Goal: Information Seeking & Learning: Learn about a topic

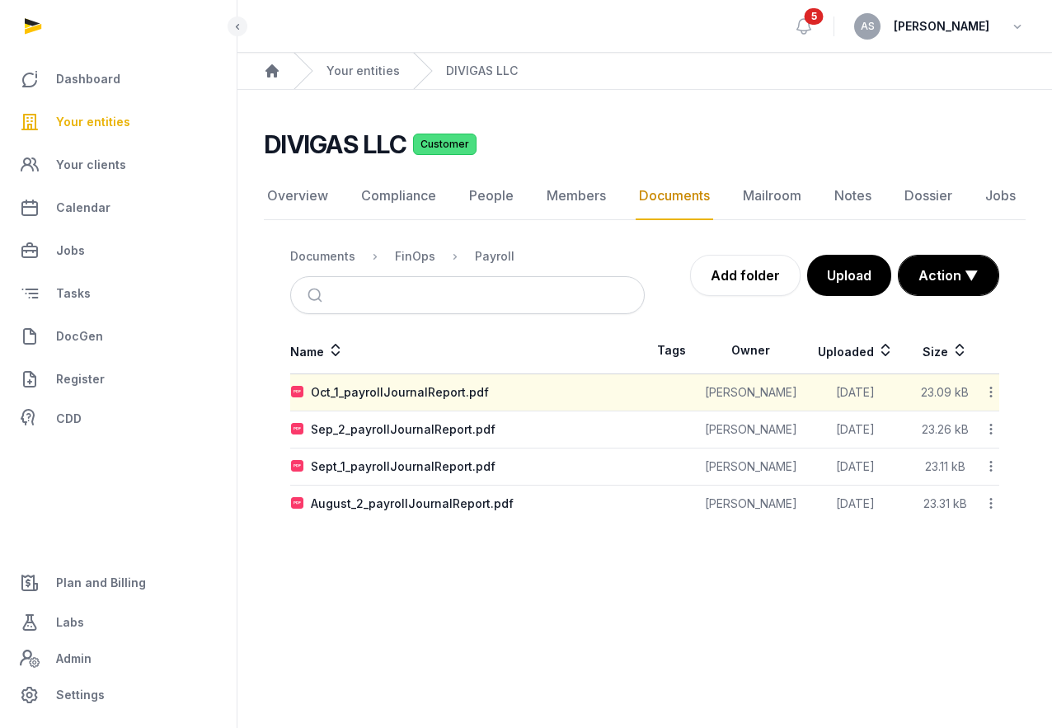
click at [65, 119] on span "Your entities" at bounding box center [93, 122] width 74 height 20
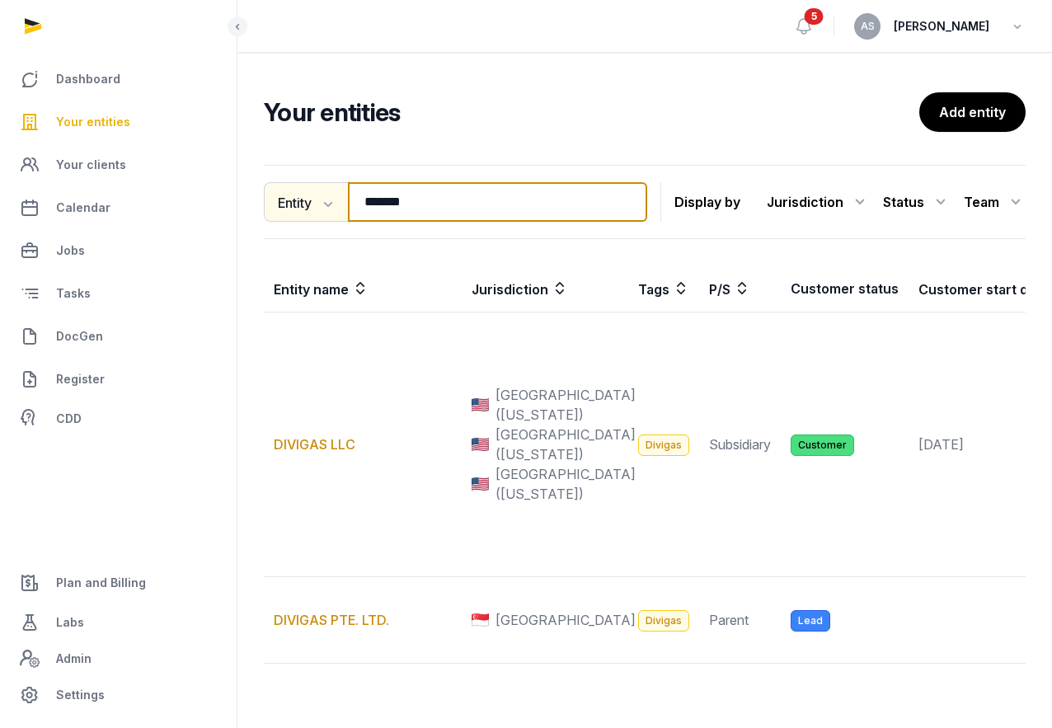
drag, startPoint x: 422, startPoint y: 204, endPoint x: 315, endPoint y: 202, distance: 107.1
click at [316, 202] on div "Entity Entity People Tags Services ******* Search" at bounding box center [455, 202] width 383 height 40
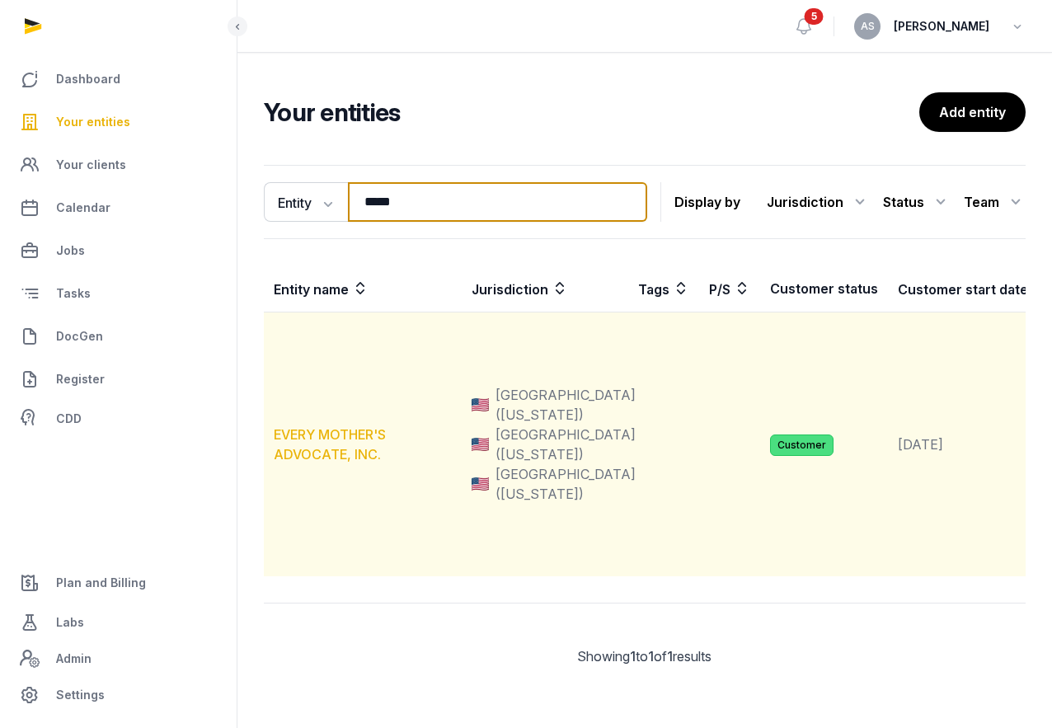
type input "*****"
click at [338, 426] on td "EVERY MOTHER'S ADVOCATE, INC." at bounding box center [363, 444] width 198 height 265
click at [332, 432] on link "EVERY MOTHER'S ADVOCATE, INC." at bounding box center [330, 444] width 112 height 36
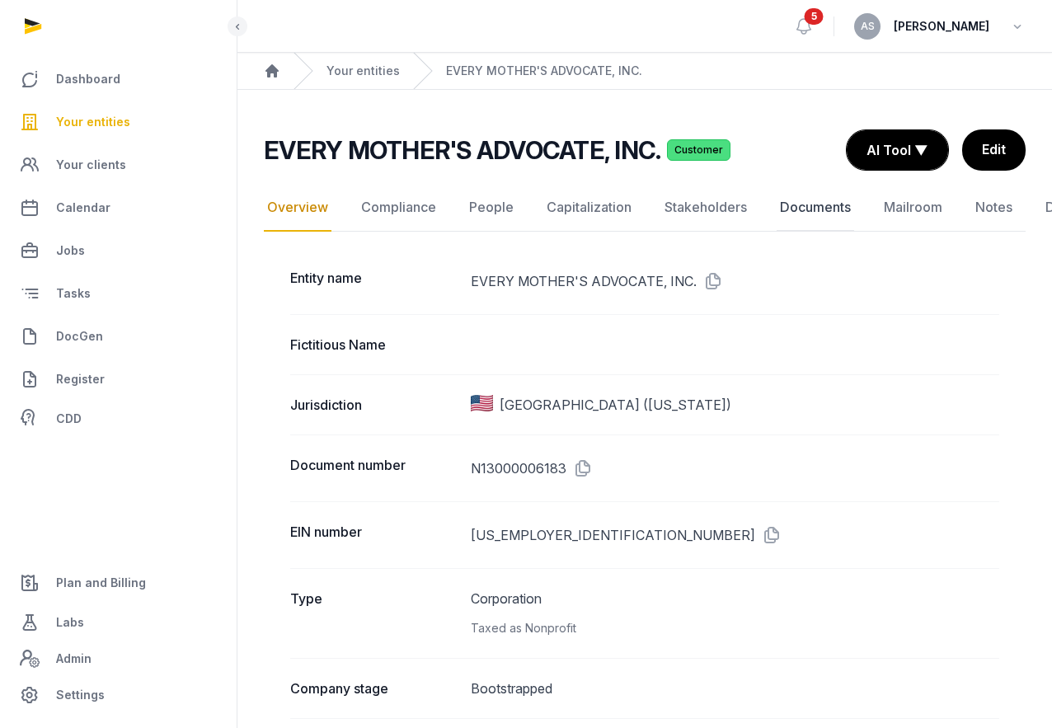
click at [806, 215] on link "Documents" at bounding box center [814, 208] width 77 height 48
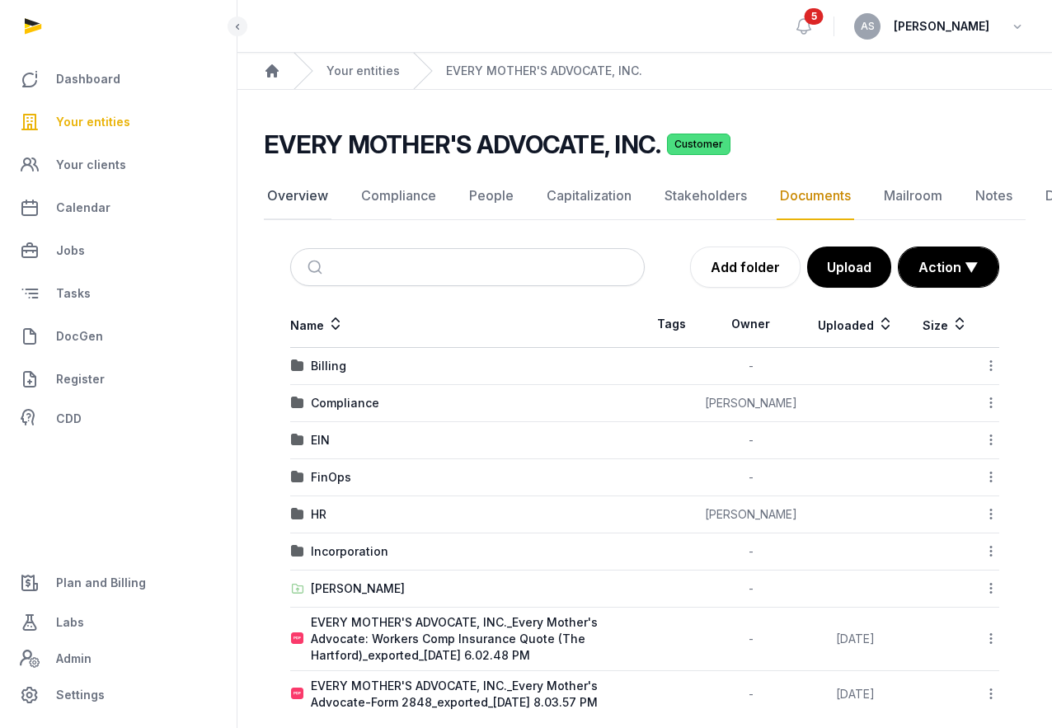
click at [309, 197] on link "Overview" at bounding box center [298, 196] width 68 height 48
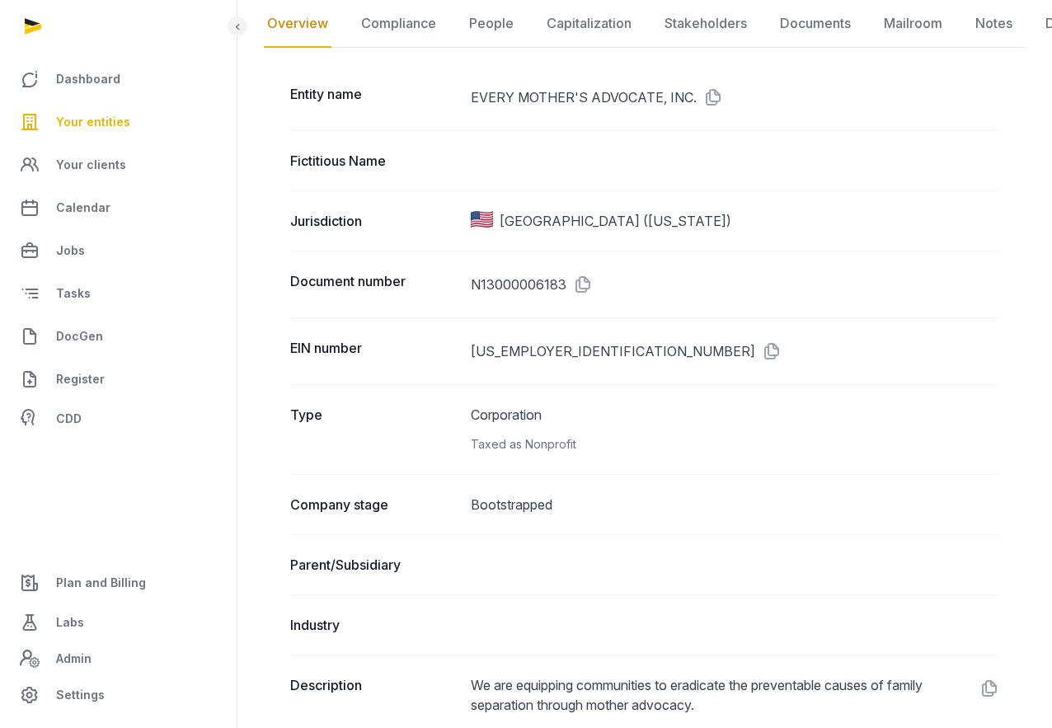
scroll to position [176, 0]
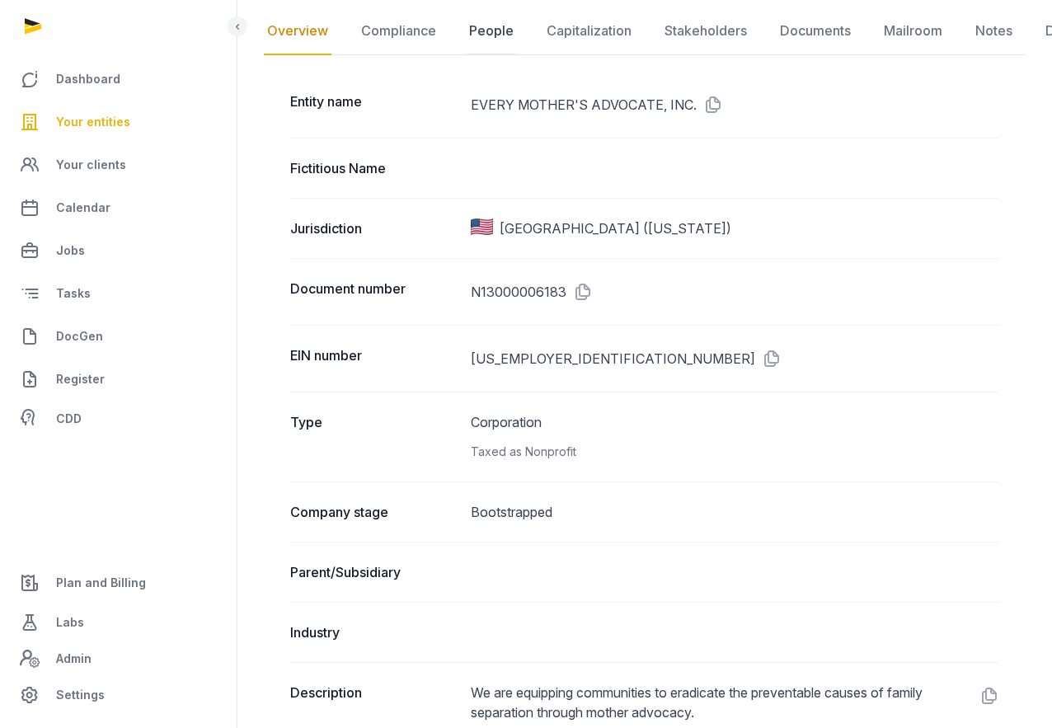
click at [489, 35] on link "People" at bounding box center [491, 31] width 51 height 48
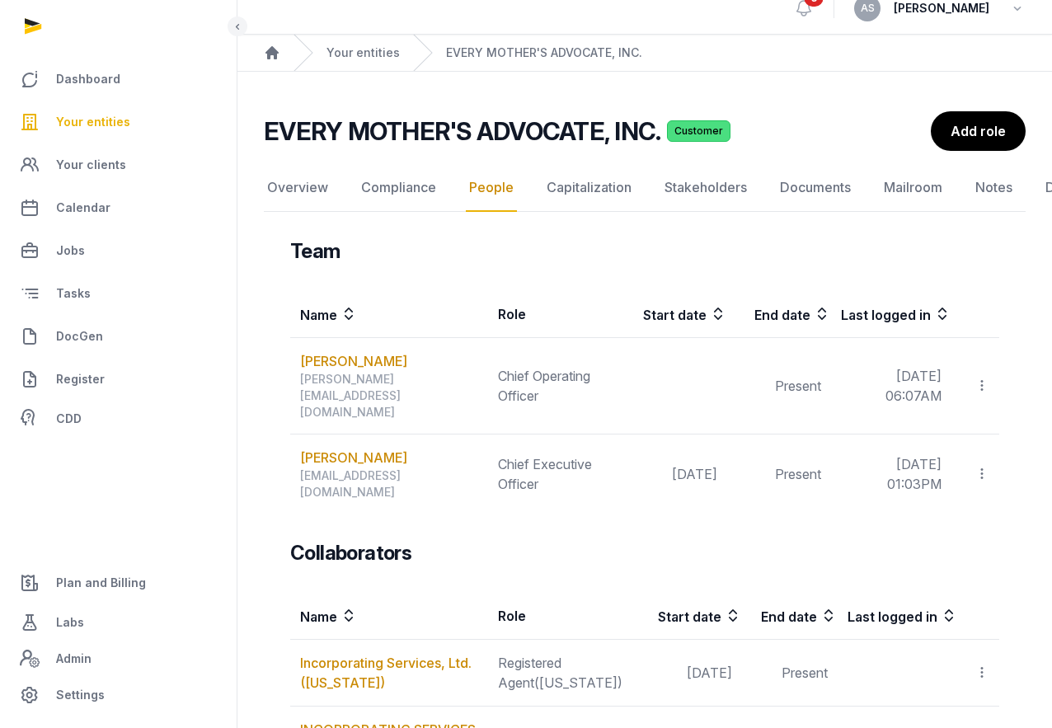
scroll to position [21, 0]
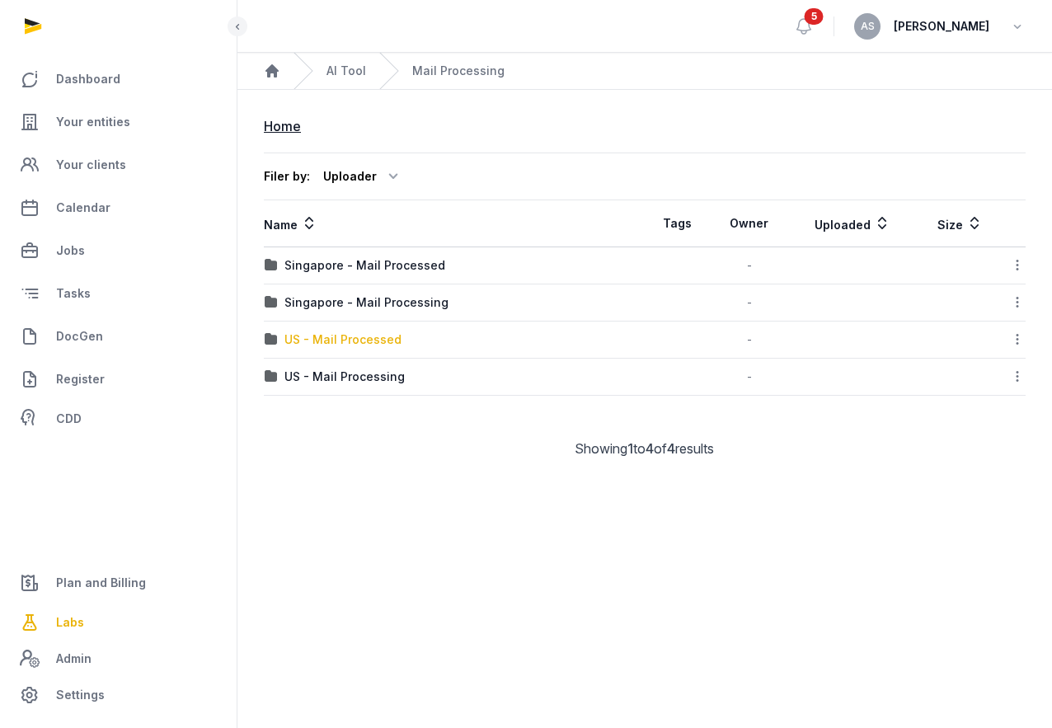
click at [356, 338] on div "US - Mail Processed" at bounding box center [342, 339] width 117 height 16
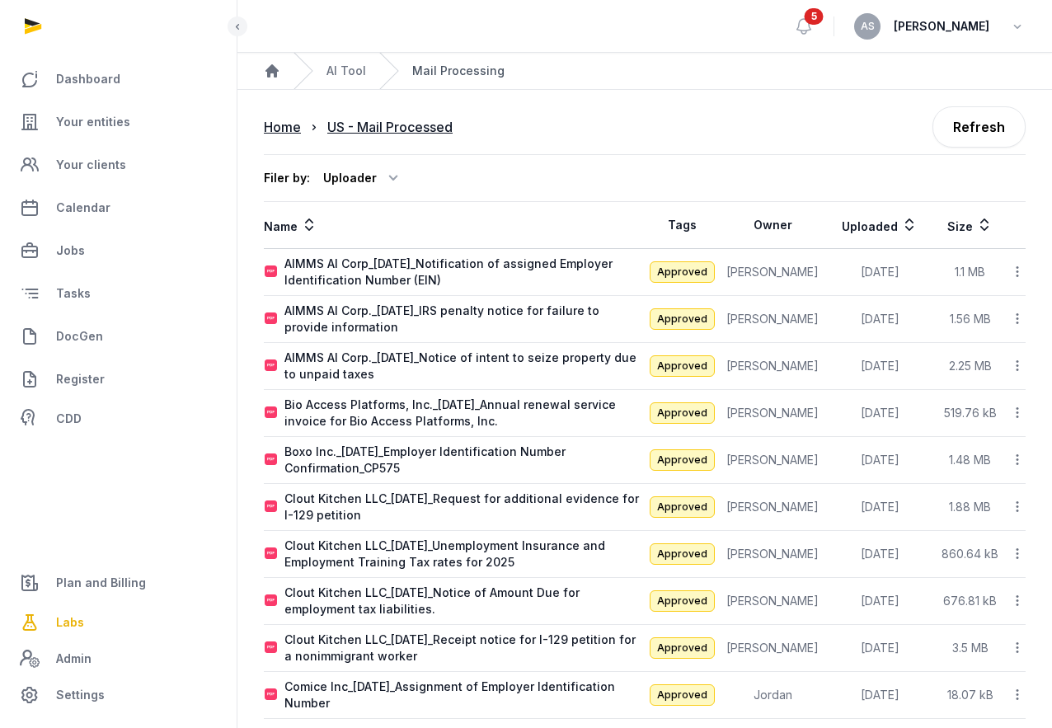
click at [449, 73] on span "Mail Processing" at bounding box center [458, 71] width 92 height 16
click at [372, 57] on ol "Home AI Tool Mail Processing" at bounding box center [644, 71] width 814 height 36
click at [351, 71] on link "AI Tool" at bounding box center [346, 71] width 40 height 16
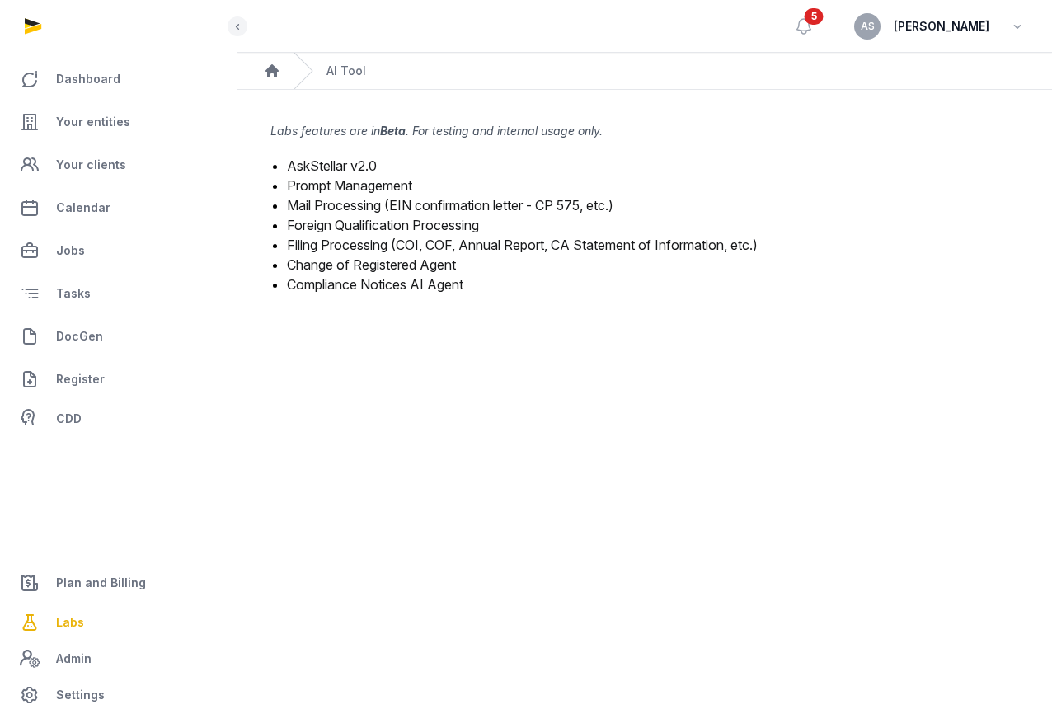
click at [358, 204] on link "Mail Processing (EIN confirmation letter - CP 575, etc.)" at bounding box center [450, 205] width 326 height 16
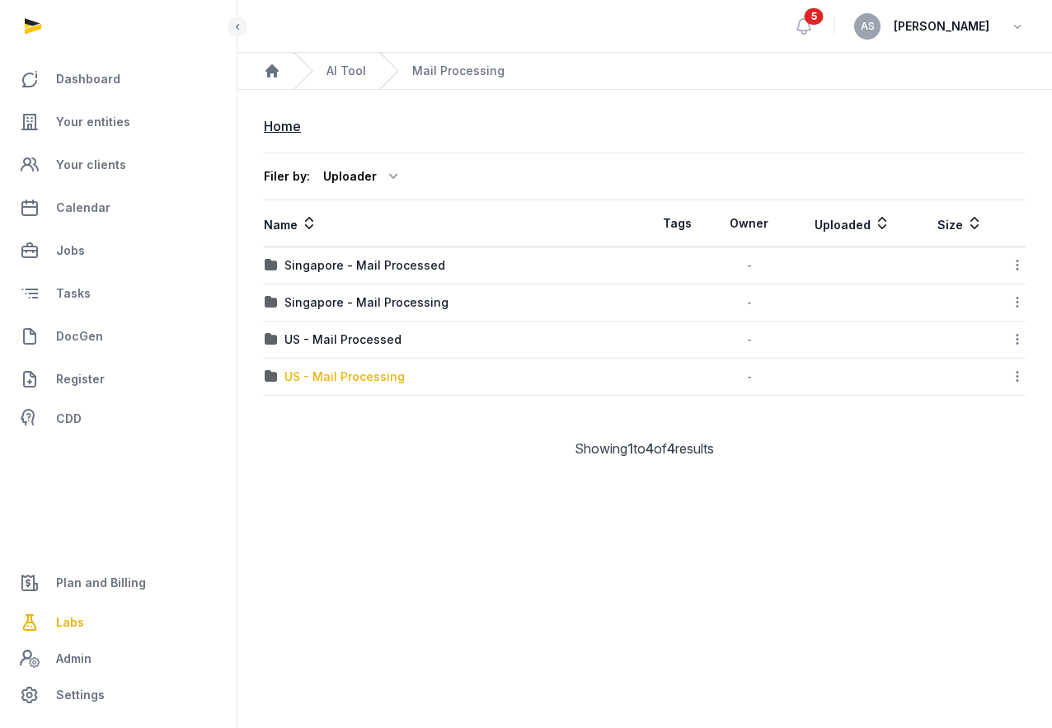
click at [363, 380] on div "US - Mail Processing" at bounding box center [344, 376] width 120 height 16
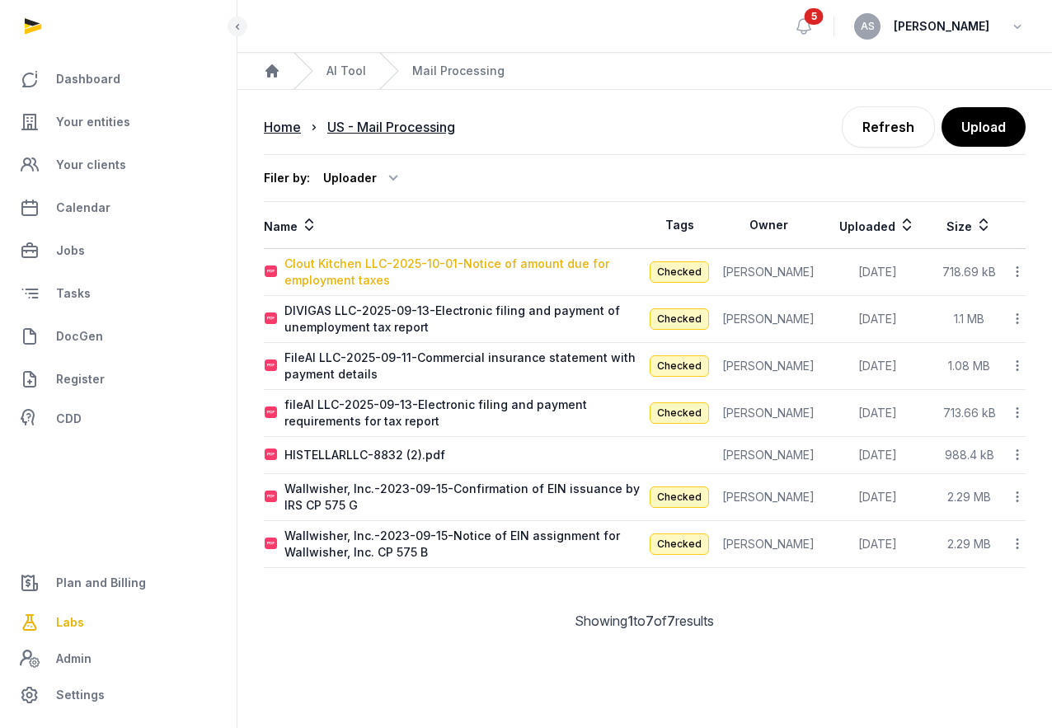
click at [513, 265] on div "Clout Kitchen LLC-2025-10-01-Notice of amount due for employment taxes" at bounding box center [463, 271] width 359 height 33
type input "**********"
type textarea "**********"
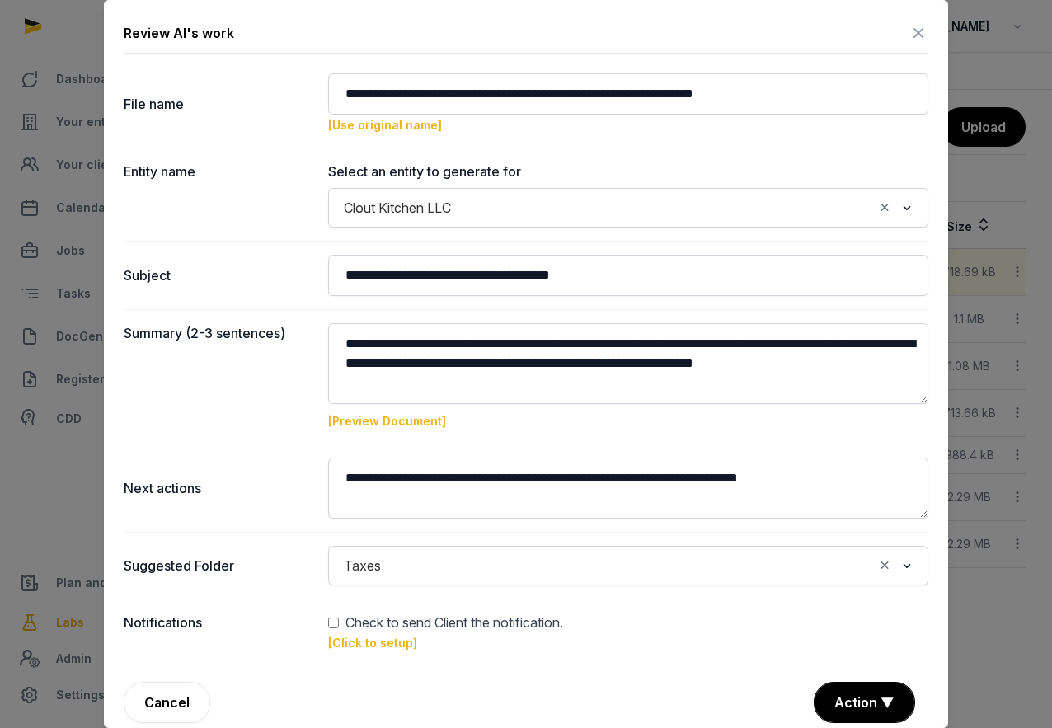
click at [920, 34] on icon at bounding box center [918, 33] width 20 height 26
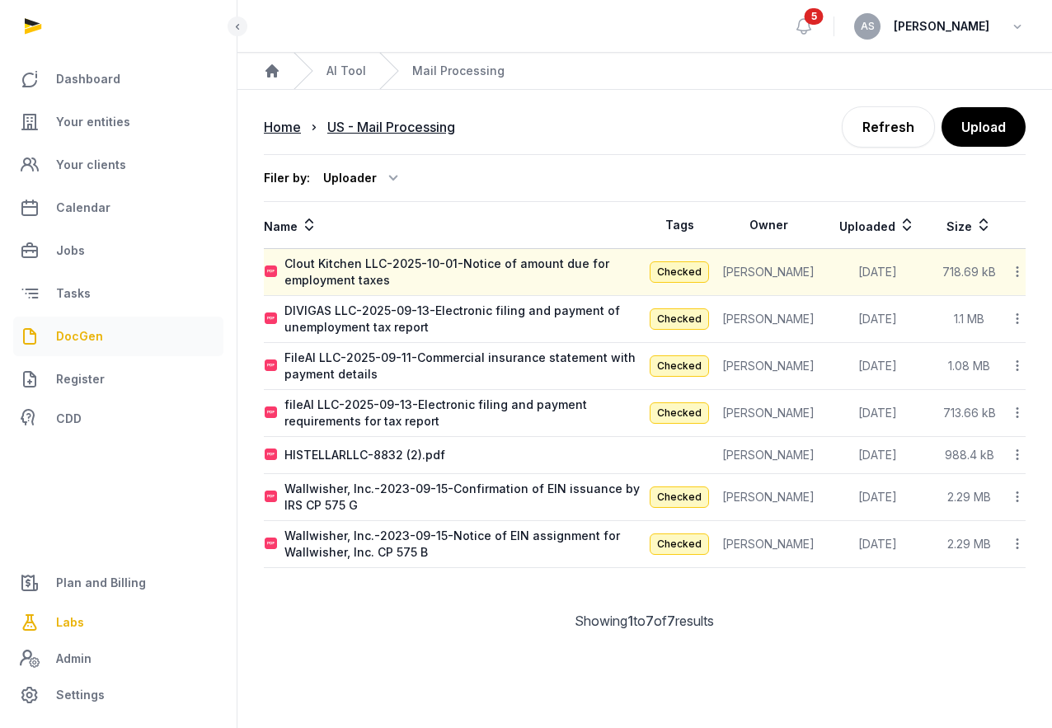
click at [87, 338] on span "DocGen" at bounding box center [79, 336] width 47 height 20
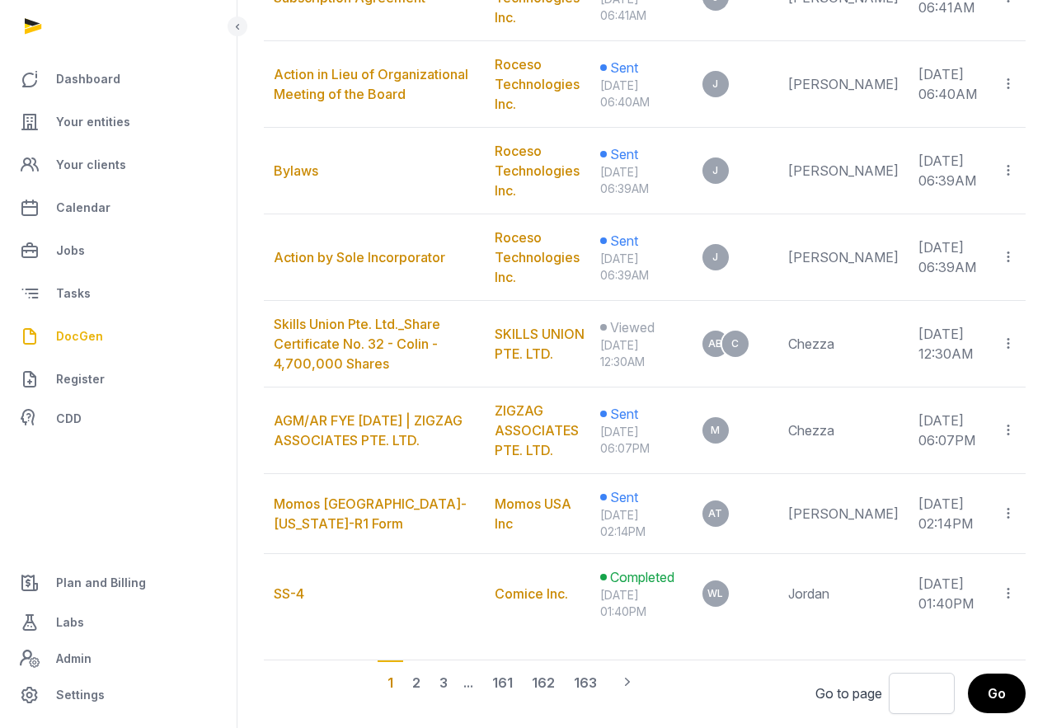
scroll to position [1056, 0]
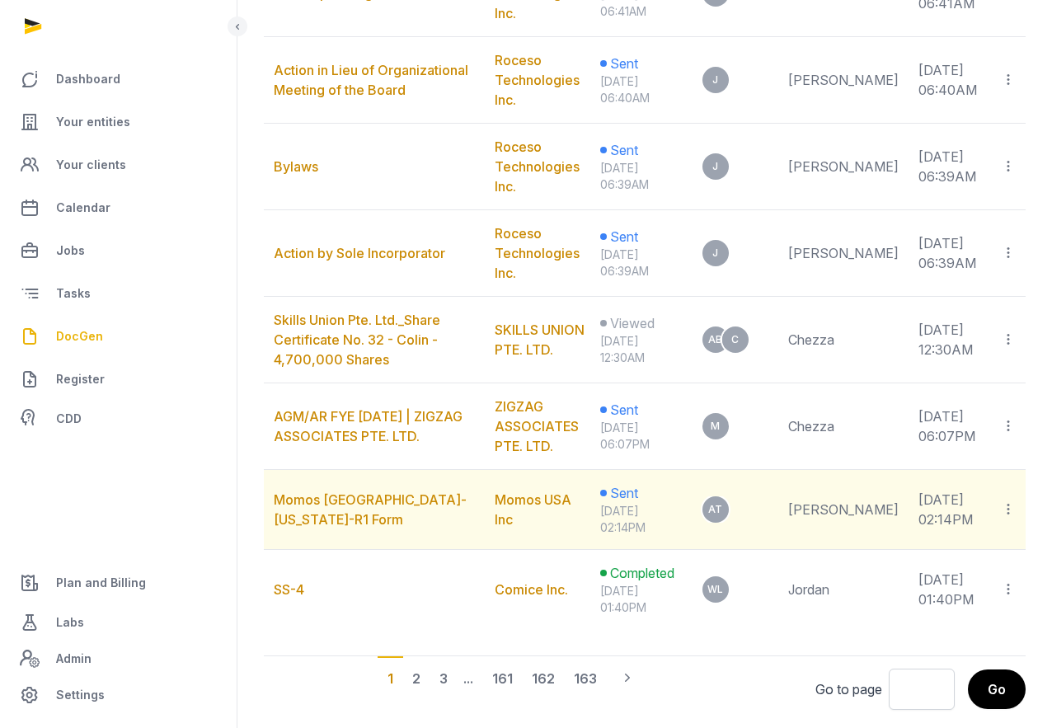
click at [1006, 518] on icon at bounding box center [1007, 508] width 15 height 17
click at [962, 560] on div "Copy links" at bounding box center [941, 554] width 116 height 20
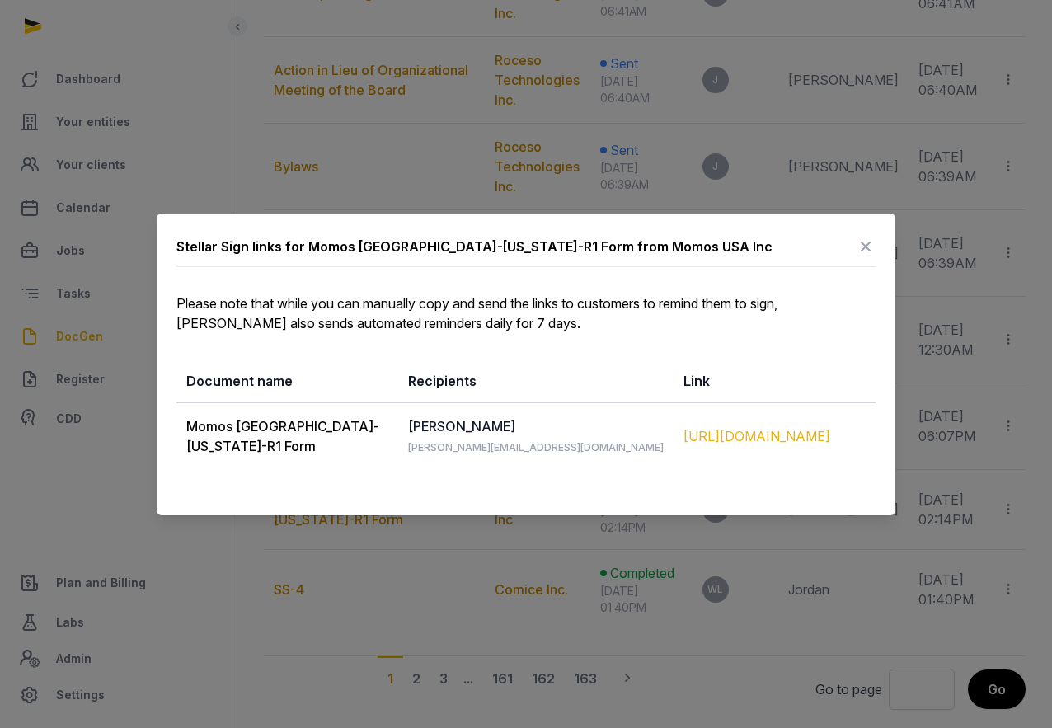
click at [758, 436] on div "https://app.pandadoc.com/s/4Hoh8aMftpNH683ximfUrN" at bounding box center [774, 436] width 182 height 20
click at [865, 237] on icon at bounding box center [865, 246] width 20 height 26
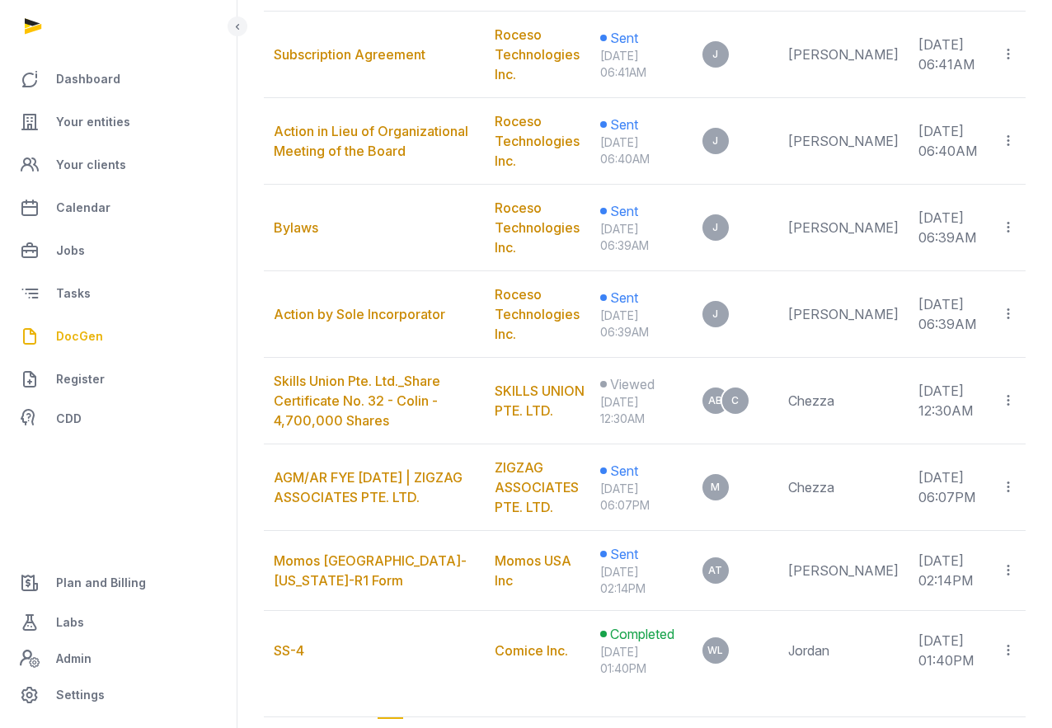
scroll to position [969, 0]
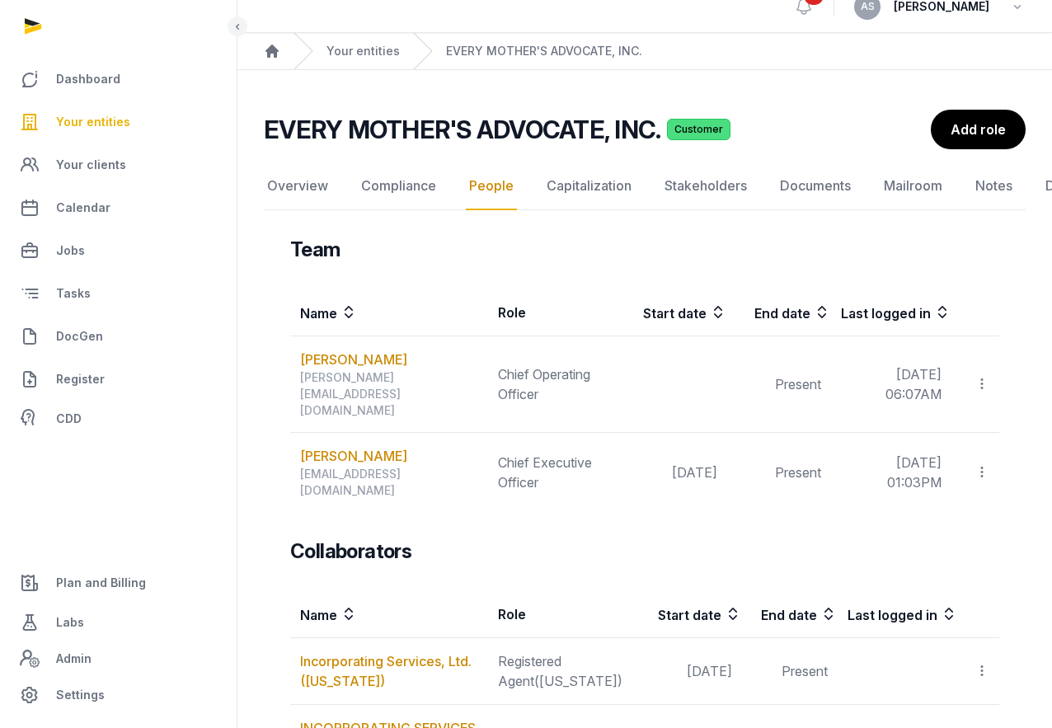
click at [110, 124] on span "Your entities" at bounding box center [93, 122] width 74 height 20
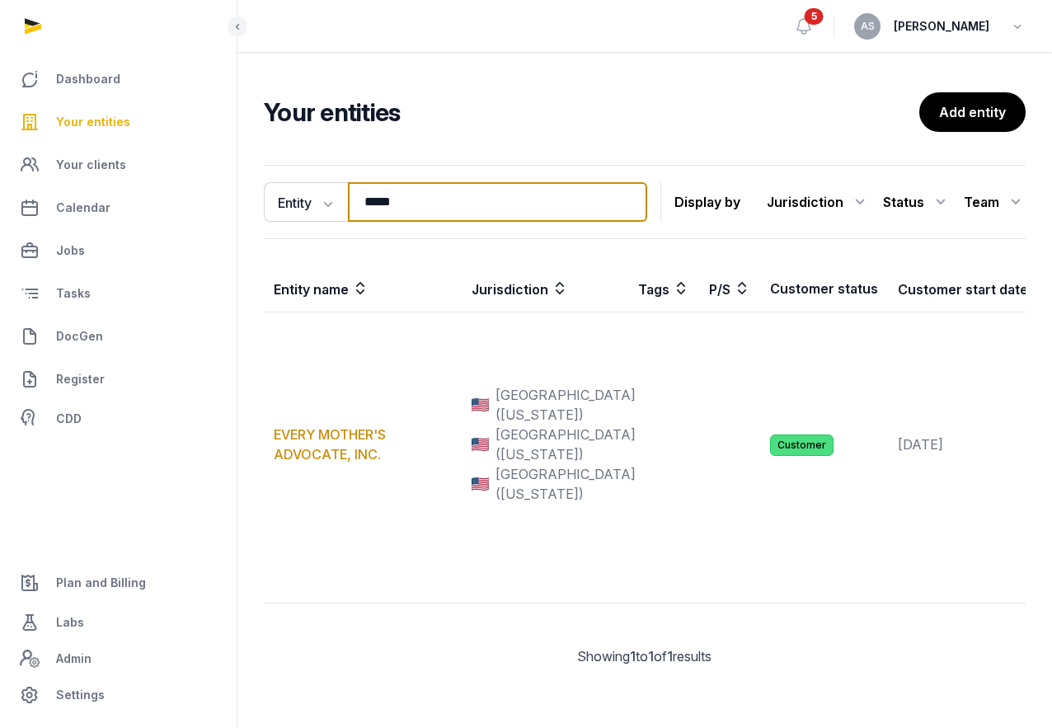
drag, startPoint x: 467, startPoint y: 220, endPoint x: 350, endPoint y: 206, distance: 117.9
click at [350, 208] on input "*****" at bounding box center [497, 202] width 299 height 40
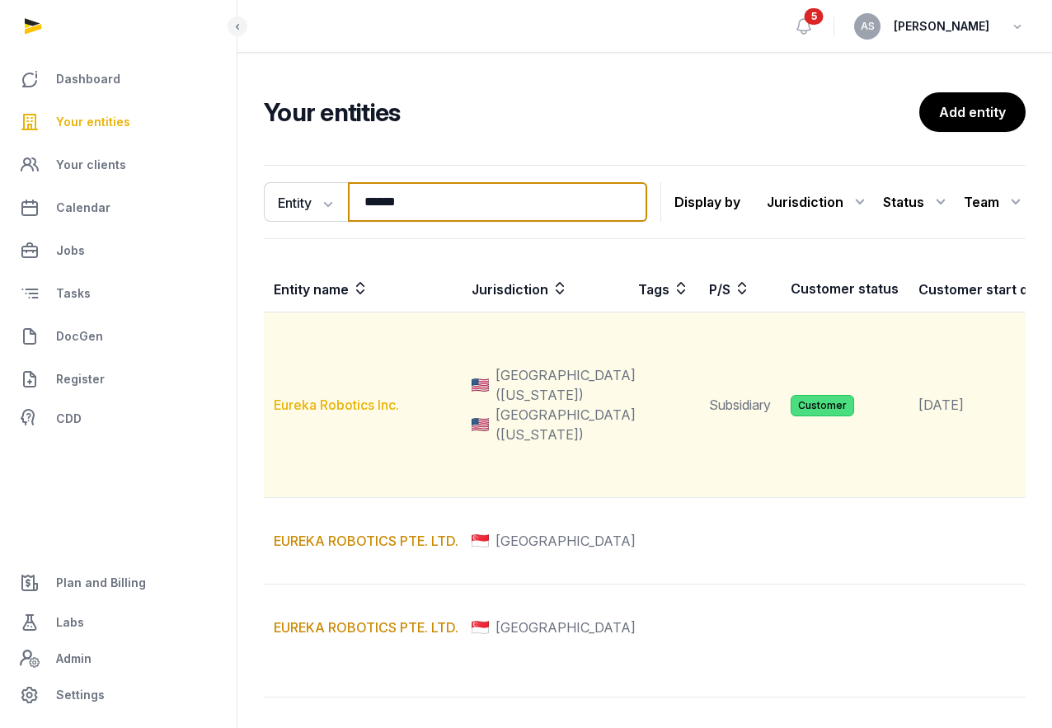
type input "******"
click at [338, 413] on link "Eureka Robotics Inc." at bounding box center [336, 404] width 125 height 16
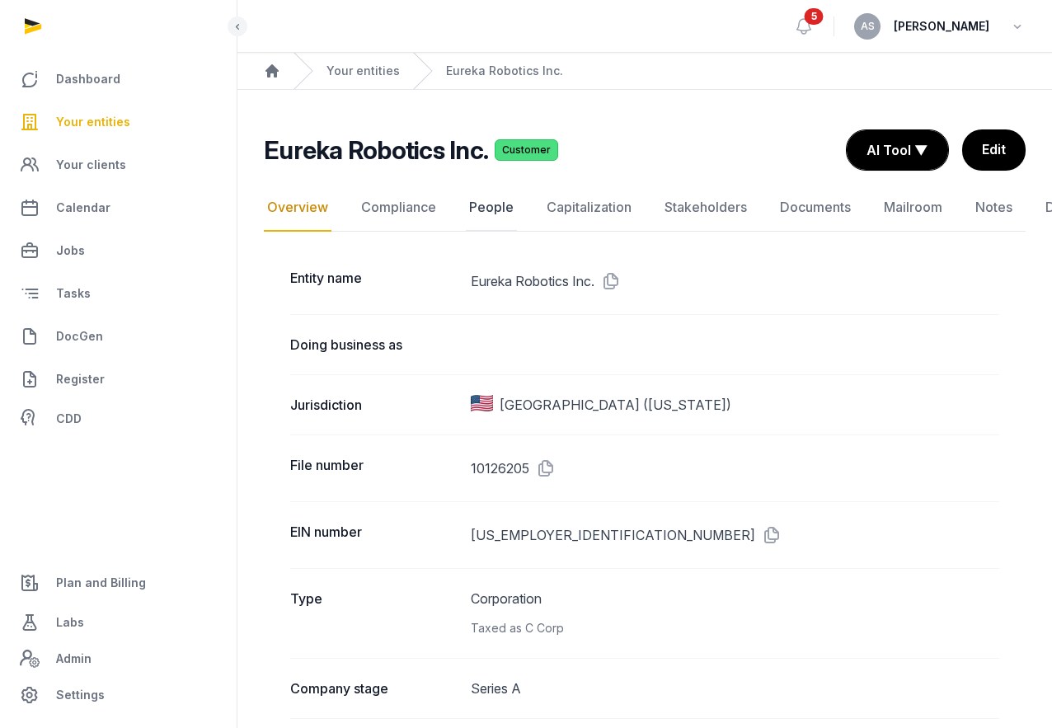
click at [485, 204] on link "People" at bounding box center [491, 208] width 51 height 48
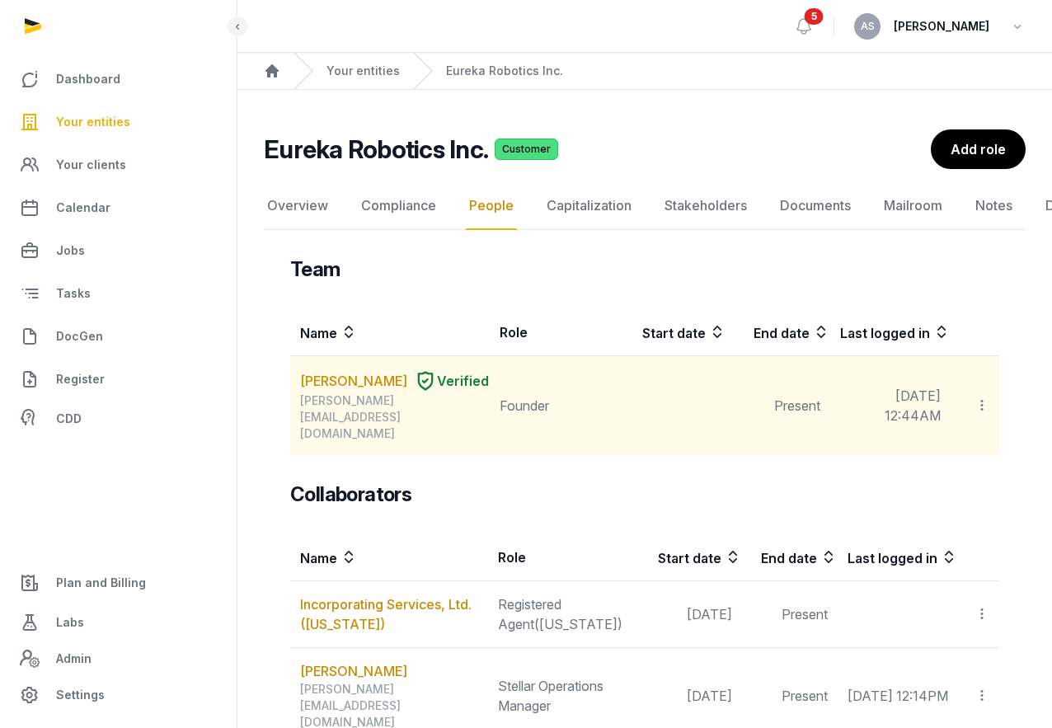
click at [622, 399] on td at bounding box center [672, 406] width 107 height 100
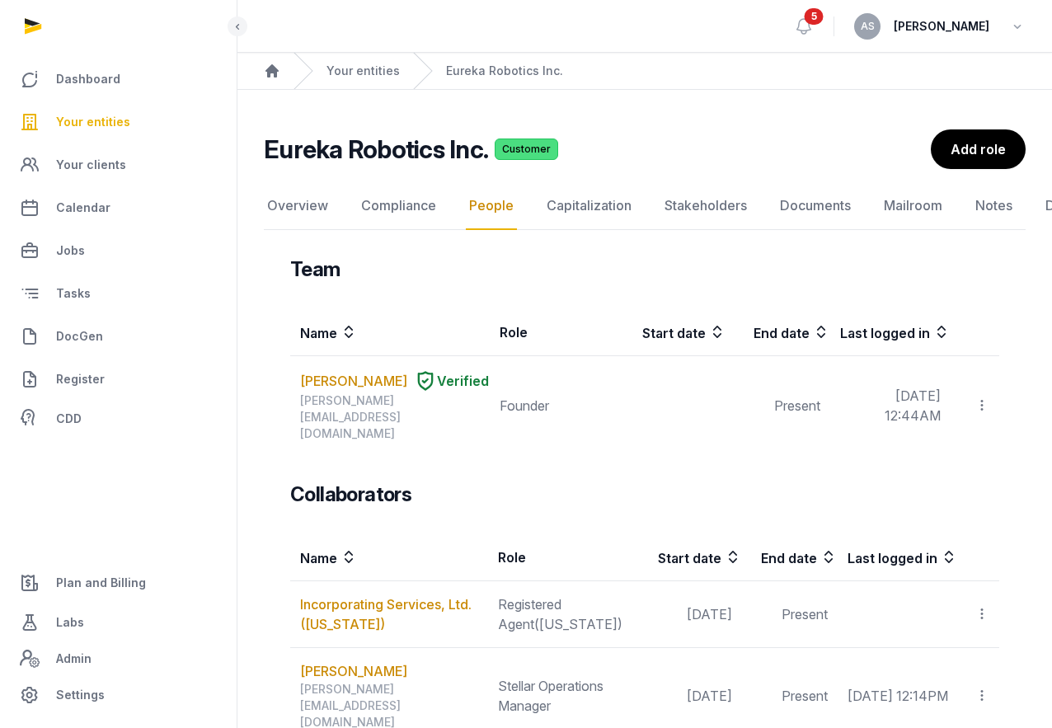
drag, startPoint x: 364, startPoint y: 397, endPoint x: 232, endPoint y: 1, distance: 418.0
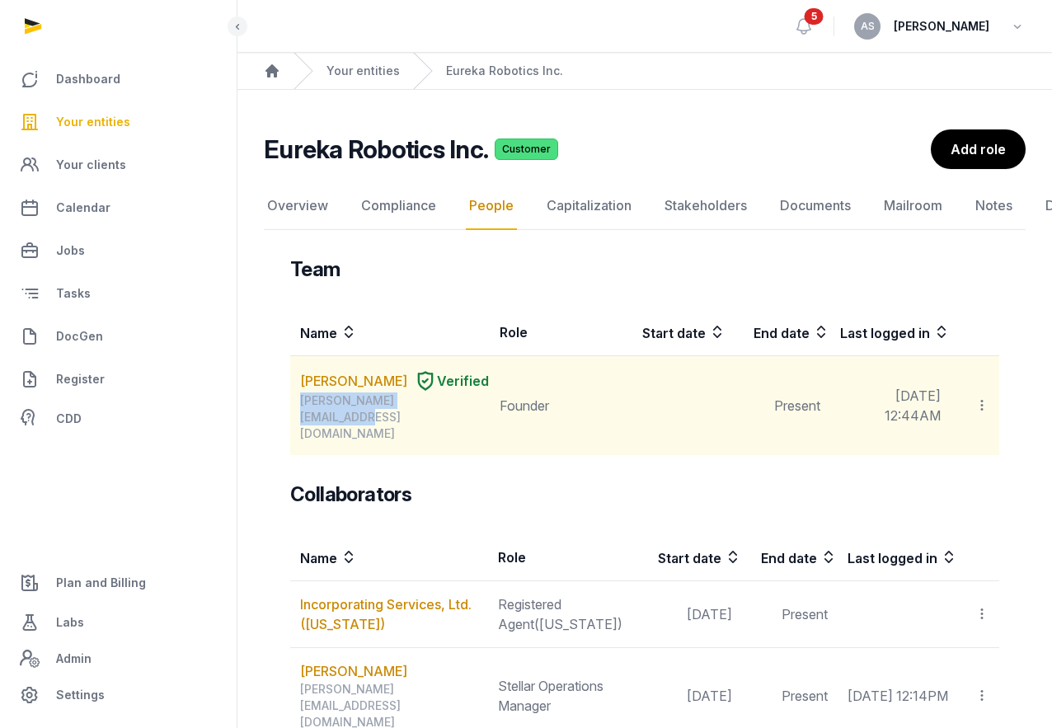
drag, startPoint x: 466, startPoint y: 415, endPoint x: 294, endPoint y: 419, distance: 171.4
click at [294, 419] on td "QUANG CUONG PHAM Verified cuong@eurekarobotics.com" at bounding box center [389, 406] width 199 height 100
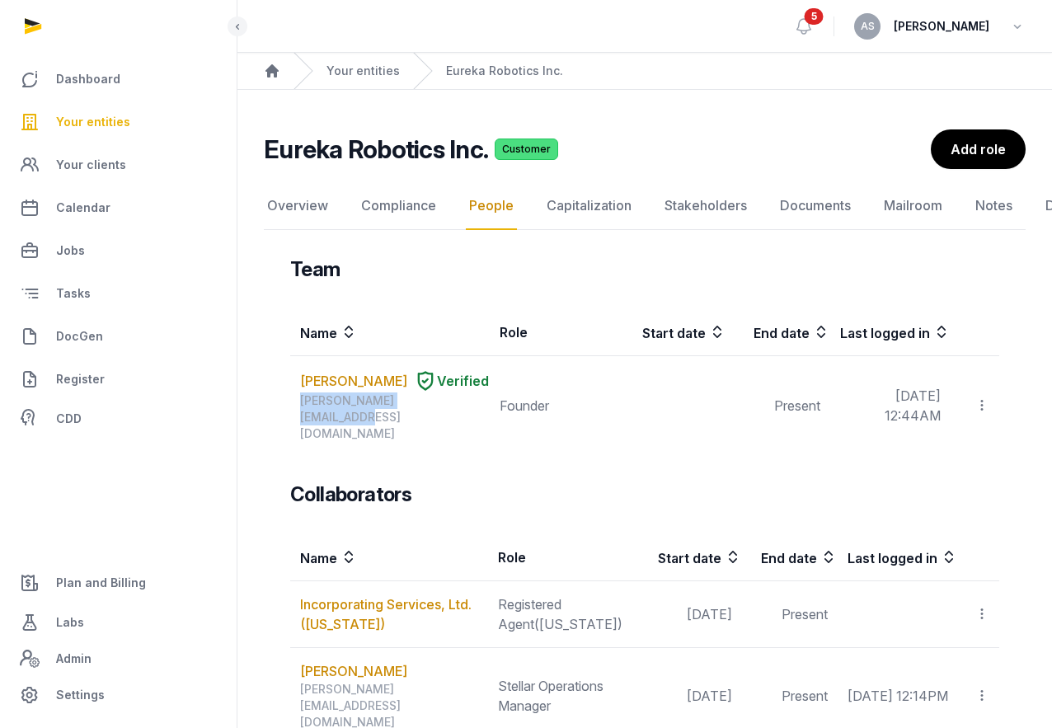
copy div "cuong@eurekarobotics.com"
click at [106, 111] on link "Your entities" at bounding box center [118, 122] width 210 height 40
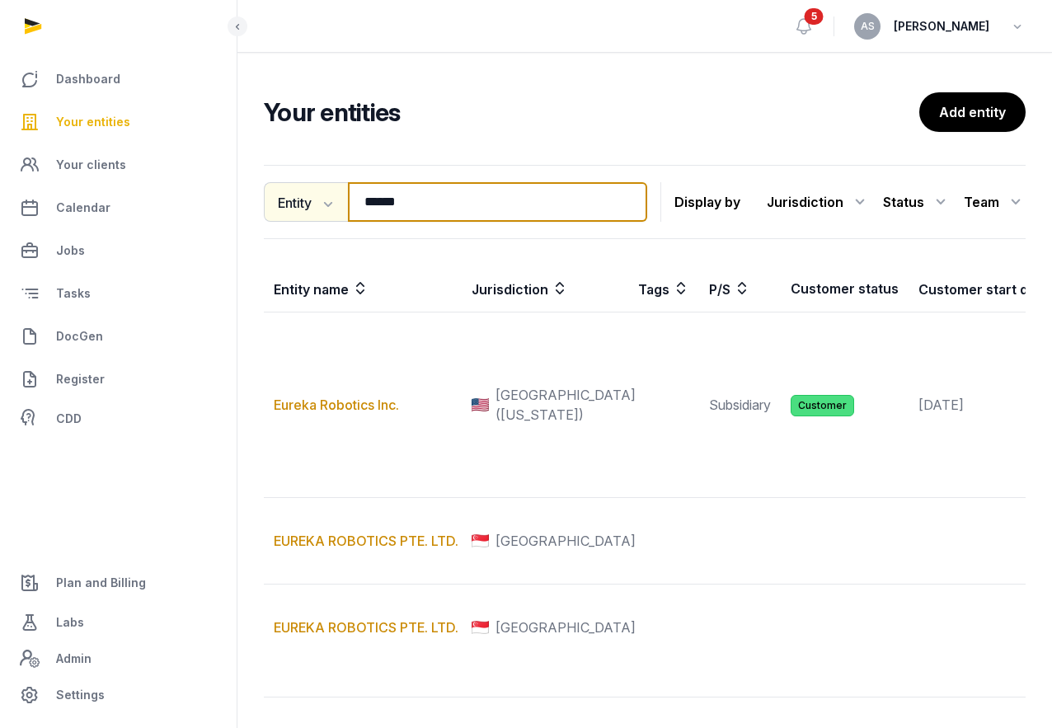
drag, startPoint x: 440, startPoint y: 208, endPoint x: 343, endPoint y: 204, distance: 97.4
click at [344, 204] on div "Entity Entity People Tags Services ****** Search" at bounding box center [455, 202] width 383 height 40
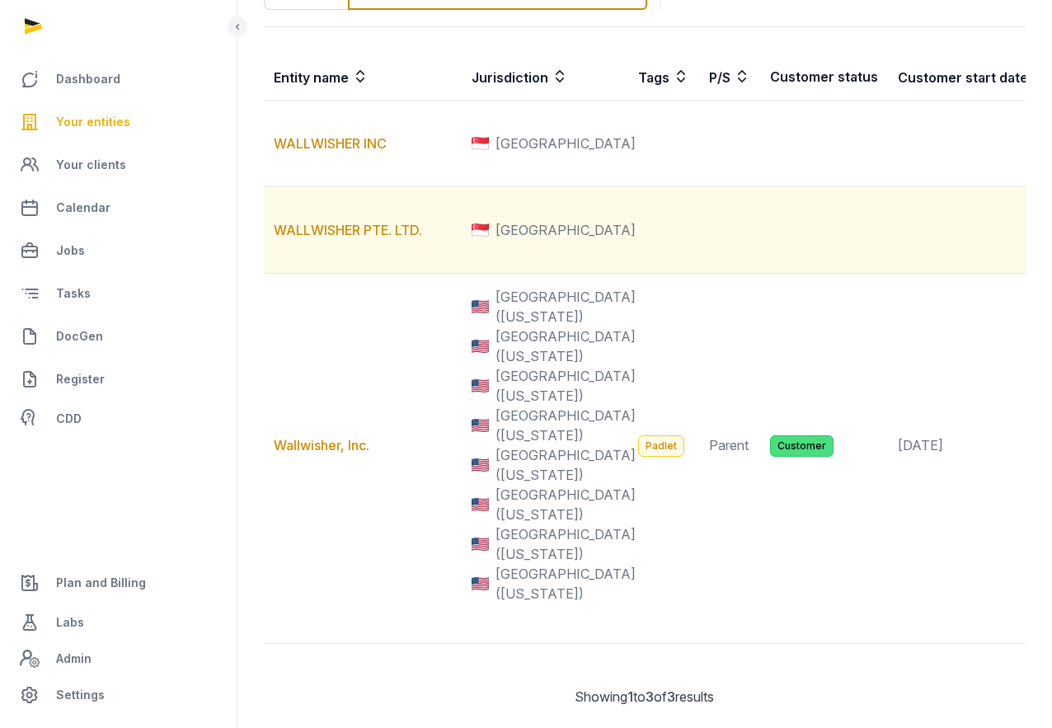
scroll to position [217, 0]
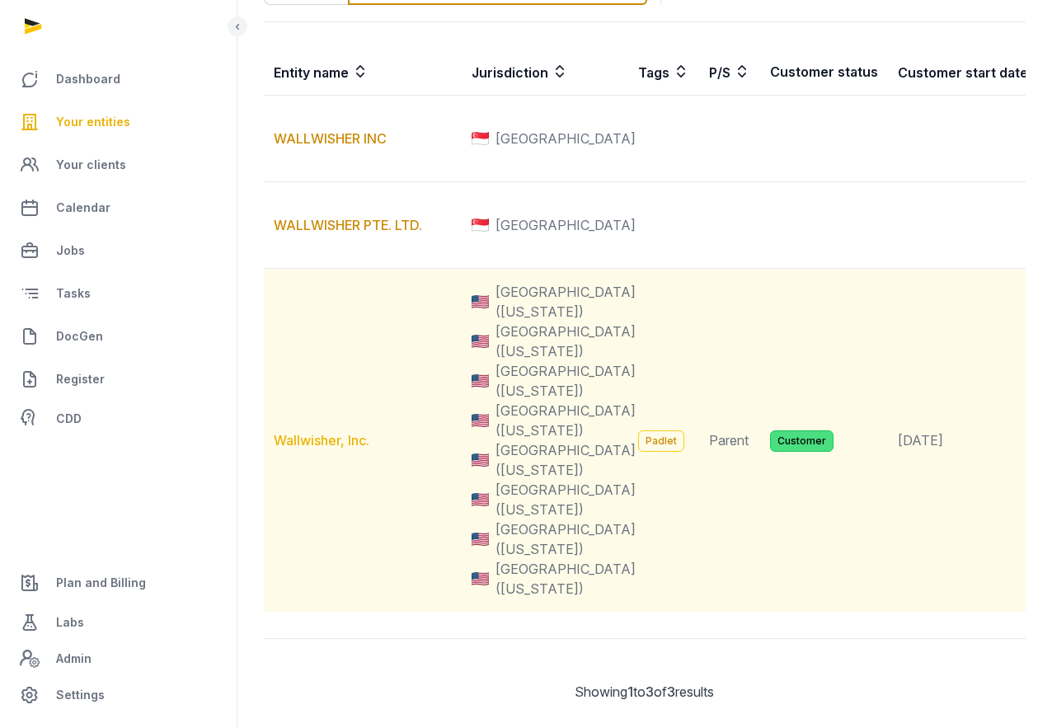
type input "**********"
click at [324, 448] on link "Wallwisher, Inc." at bounding box center [322, 440] width 96 height 16
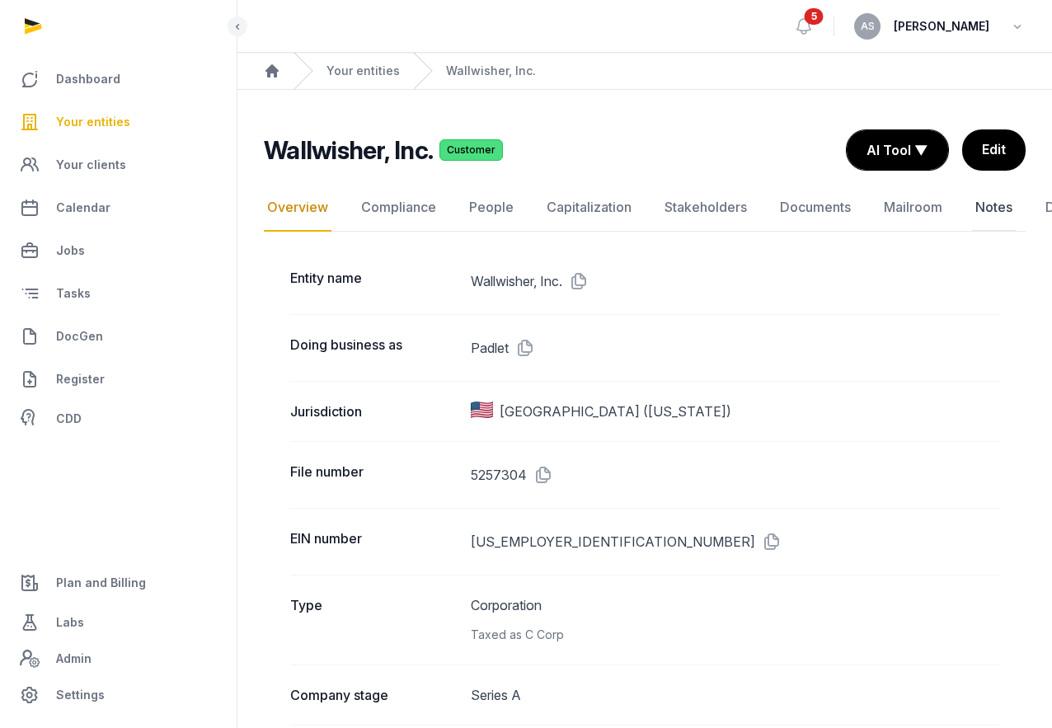
click at [992, 208] on link "Notes" at bounding box center [994, 208] width 44 height 48
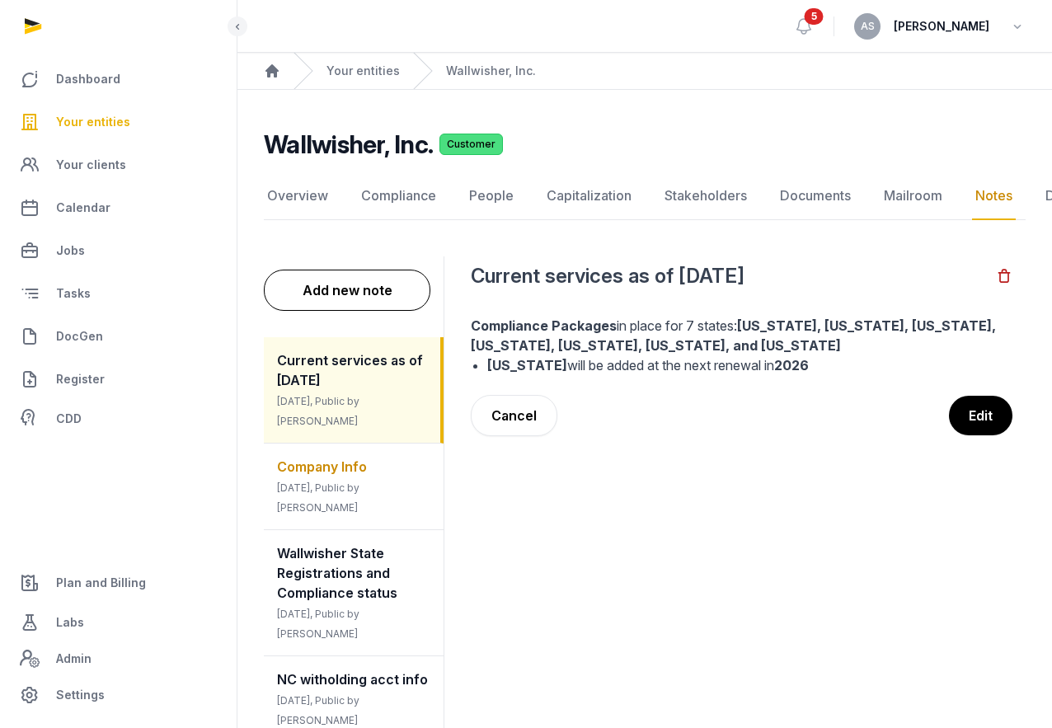
click at [349, 505] on div "Company Info 3 weeks ago, Public by Helen Foo" at bounding box center [354, 486] width 180 height 86
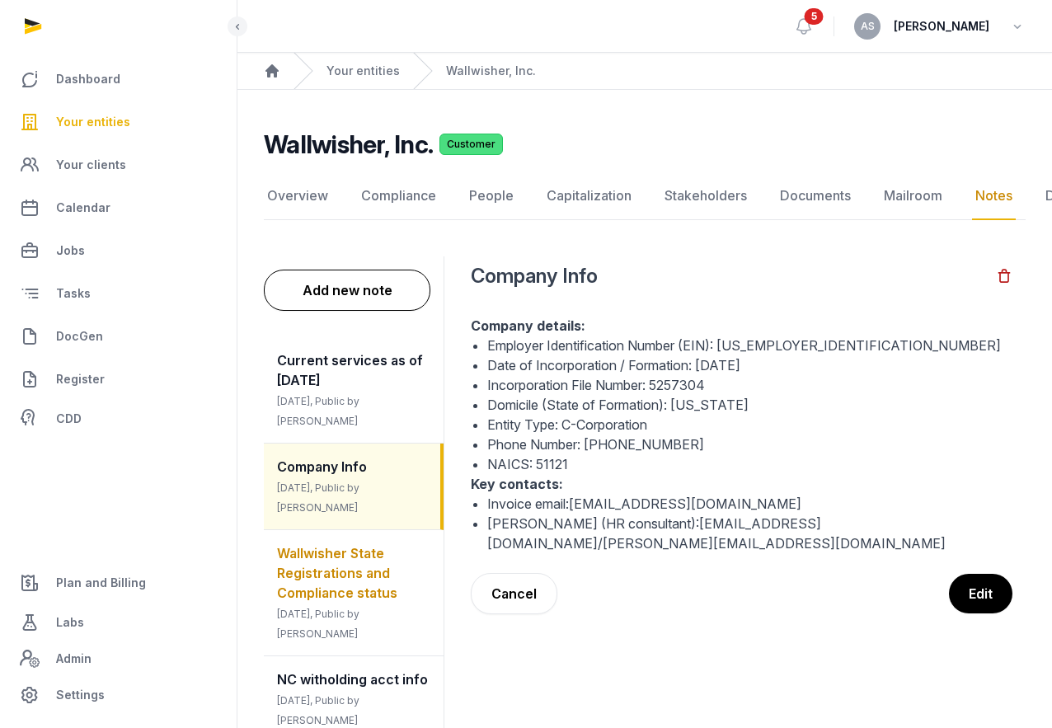
click at [334, 565] on span "Wallwisher State Registrations and Compliance status" at bounding box center [337, 573] width 120 height 56
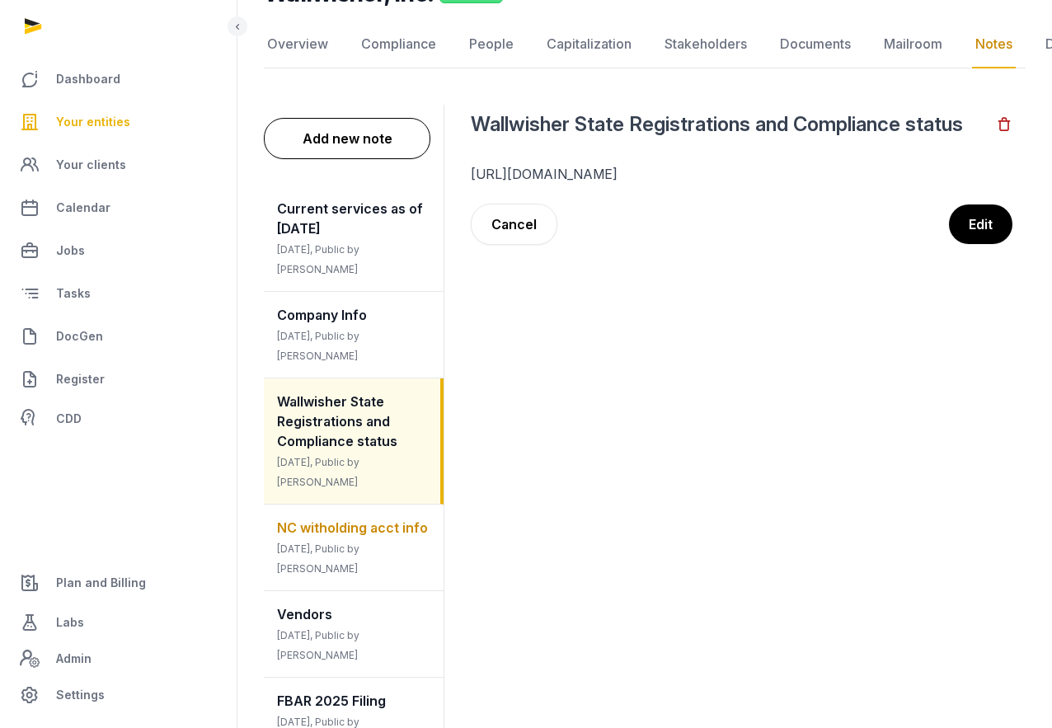
scroll to position [165, 0]
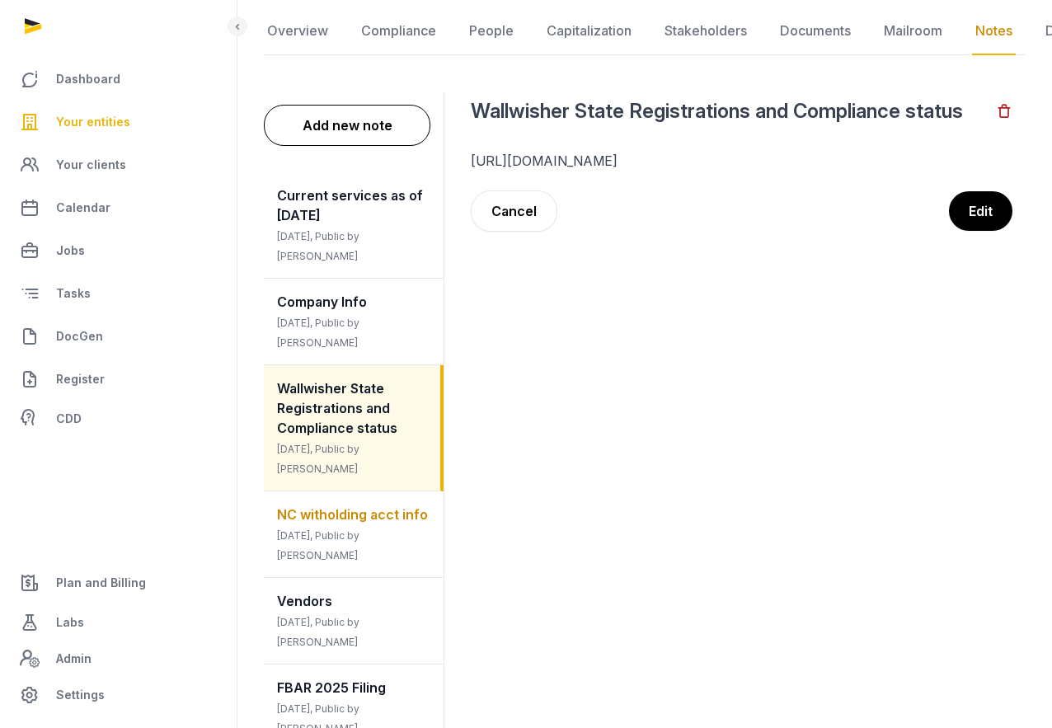
click at [355, 527] on div "NC witholding acct info 3 months ago, Public by Helen Foo" at bounding box center [354, 534] width 180 height 86
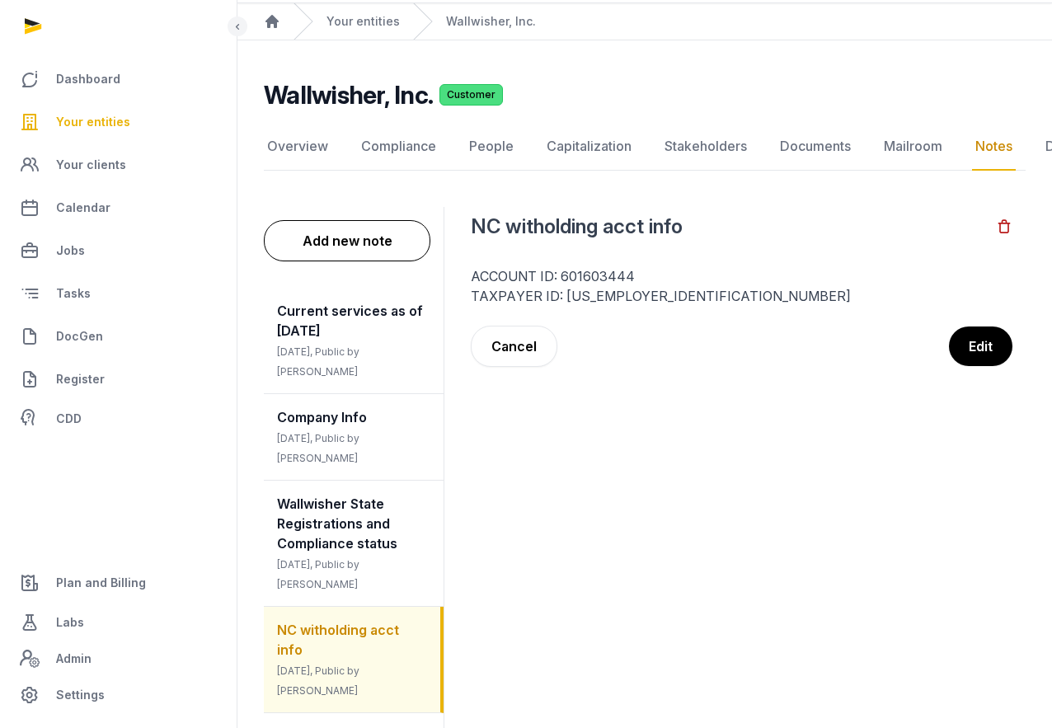
scroll to position [0, 0]
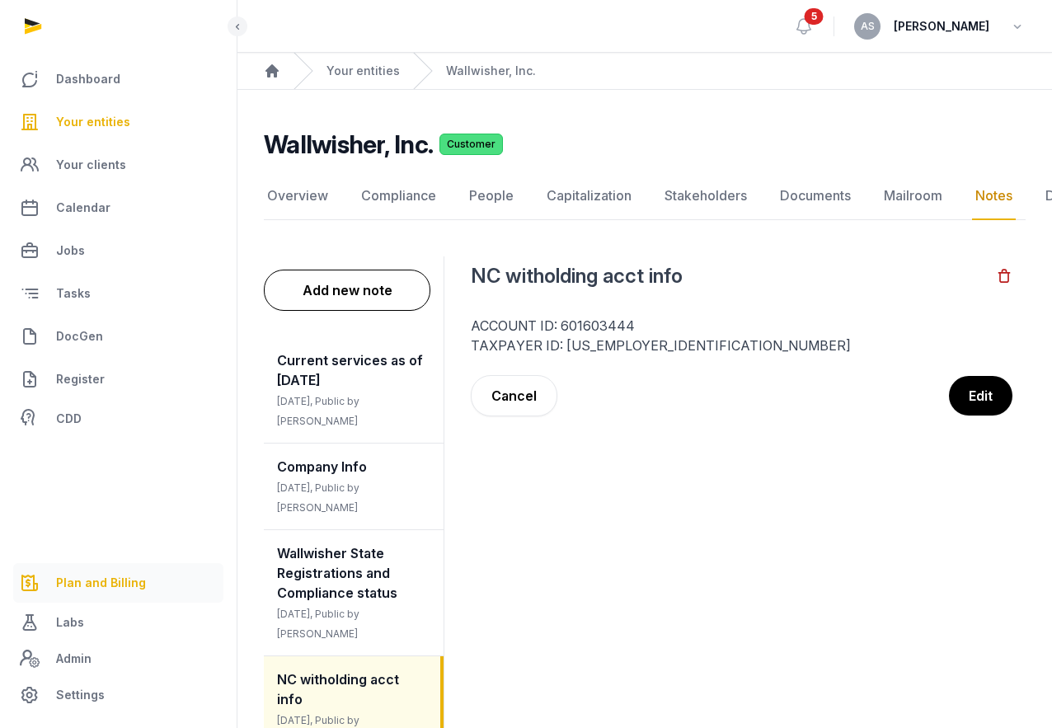
click at [95, 576] on span "Plan and Billing" at bounding box center [101, 583] width 90 height 20
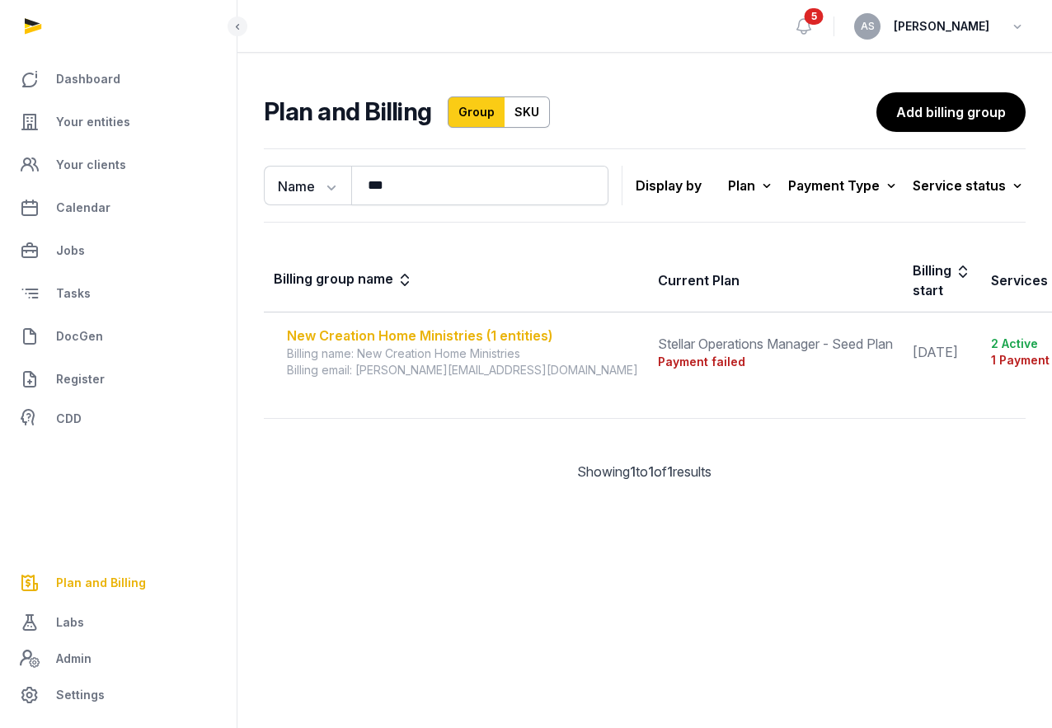
click at [513, 340] on div "New Creation Home Ministries (1 entities)" at bounding box center [462, 336] width 351 height 20
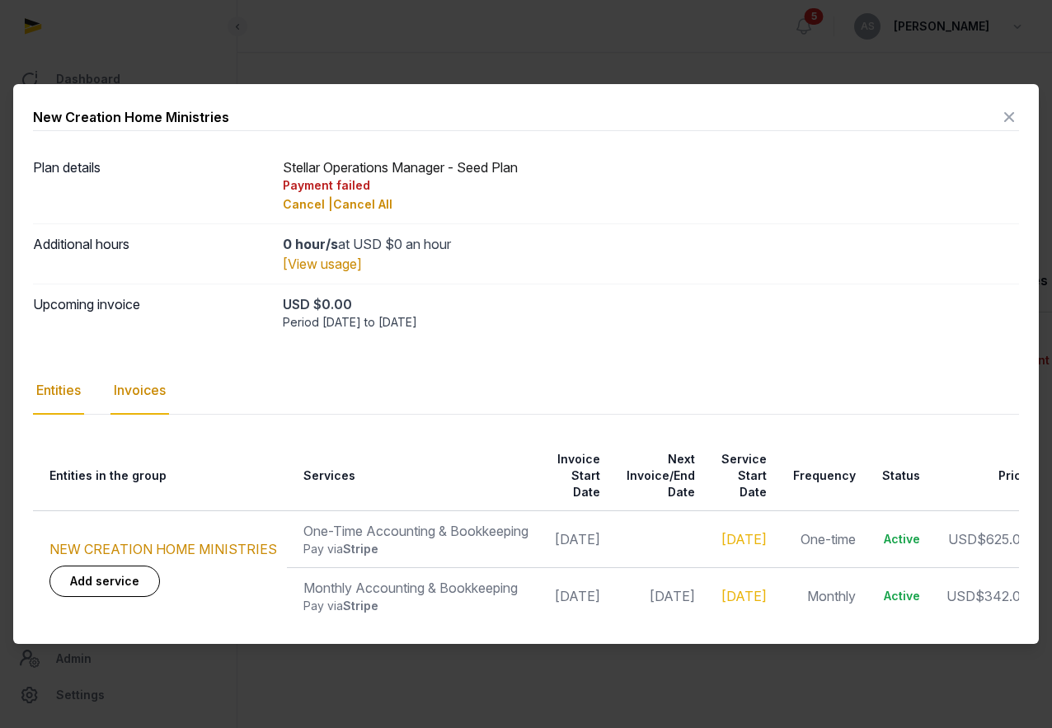
click at [149, 393] on div "Invoices" at bounding box center [139, 391] width 59 height 48
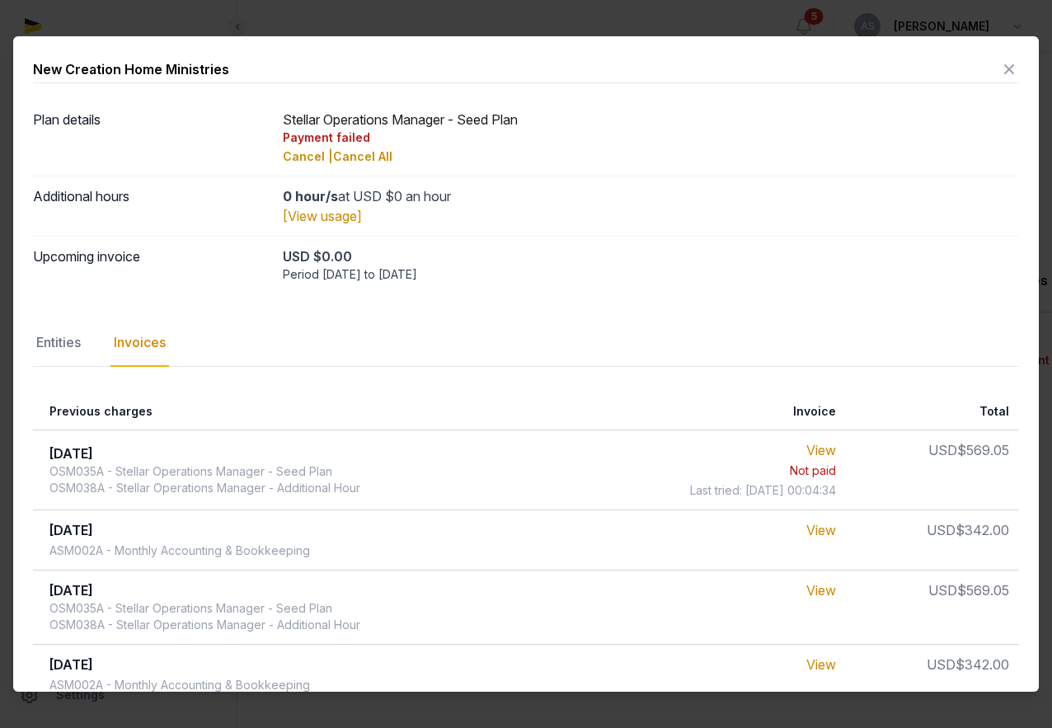
scroll to position [19, 0]
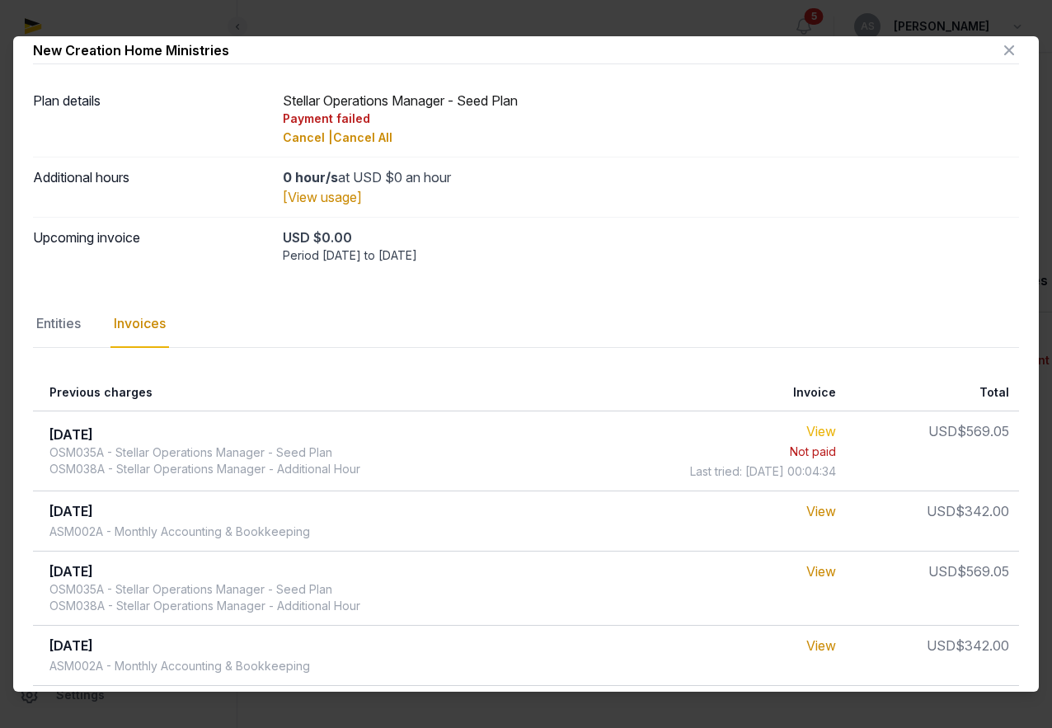
click at [822, 431] on link "View" at bounding box center [821, 431] width 30 height 16
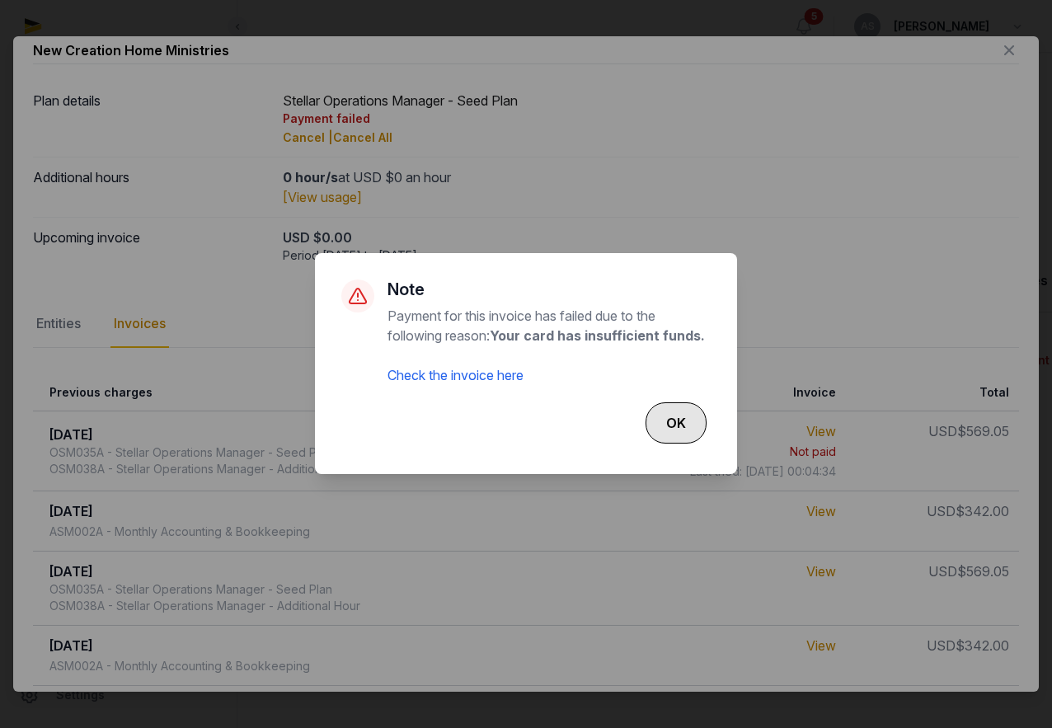
click at [691, 422] on button "OK" at bounding box center [675, 422] width 61 height 41
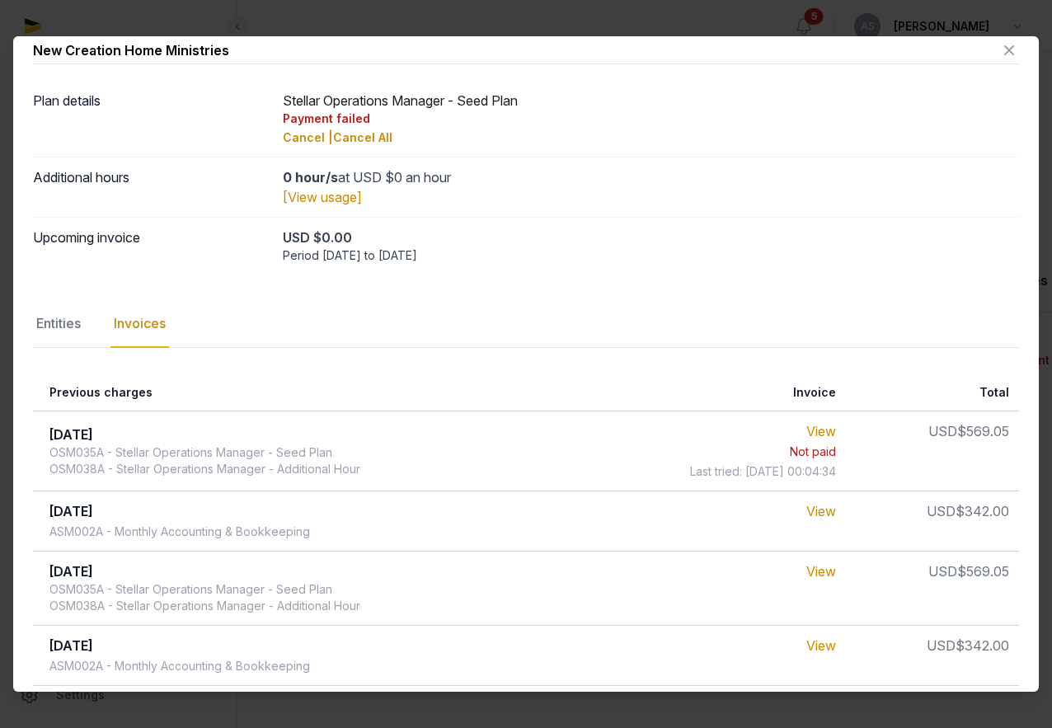
click at [1010, 48] on icon at bounding box center [1009, 50] width 20 height 26
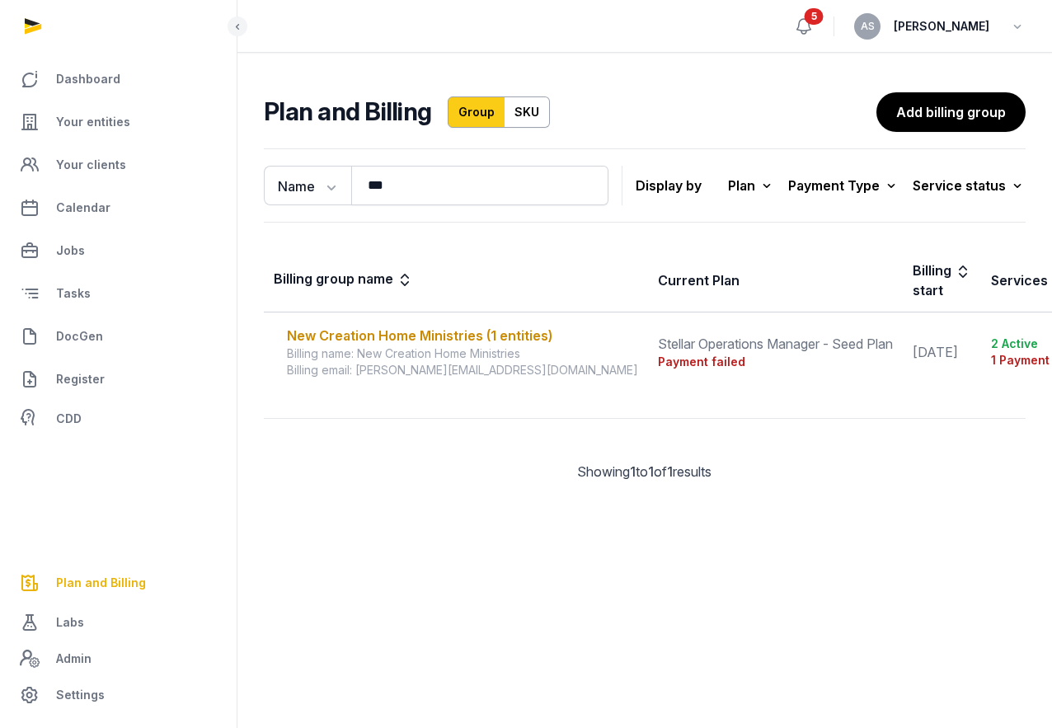
click at [813, 30] on icon at bounding box center [804, 26] width 20 height 20
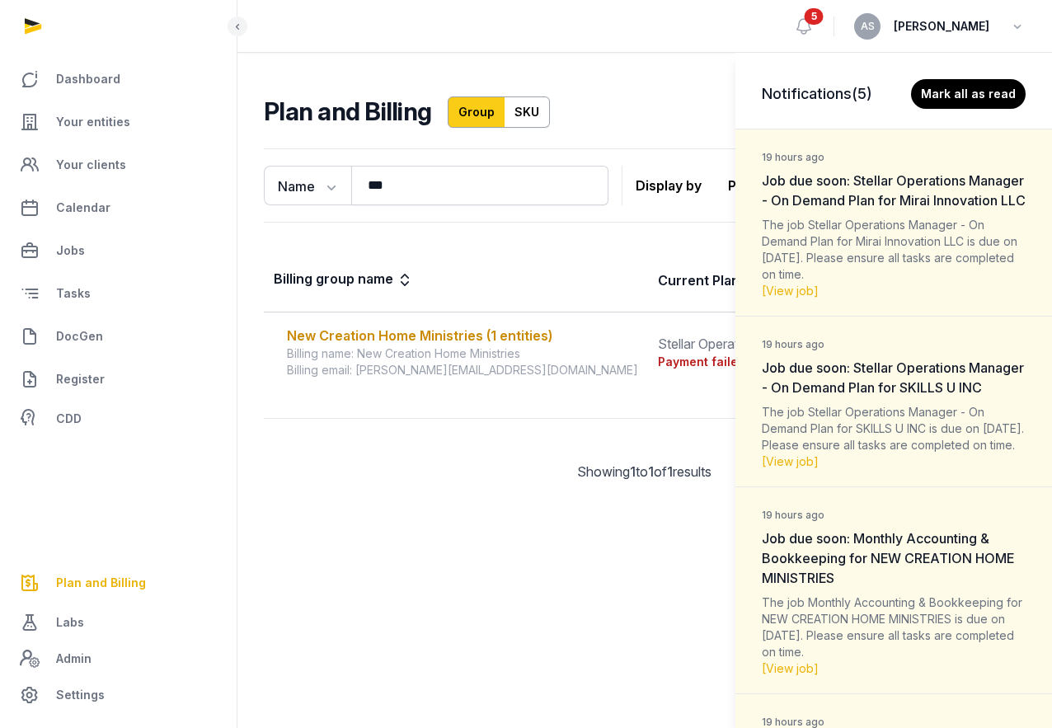
click at [711, 51] on div "Notifications (5) Mark all as read 19 hours ago Job due soon: Stellar Operation…" at bounding box center [526, 364] width 1052 height 728
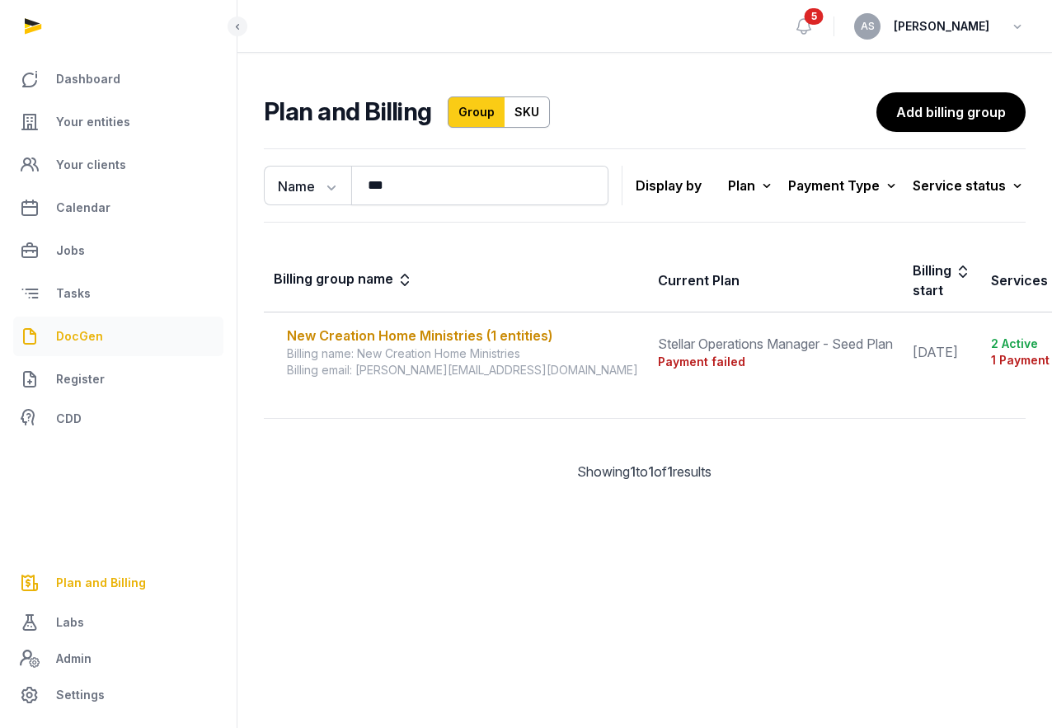
click at [78, 340] on span "DocGen" at bounding box center [79, 336] width 47 height 20
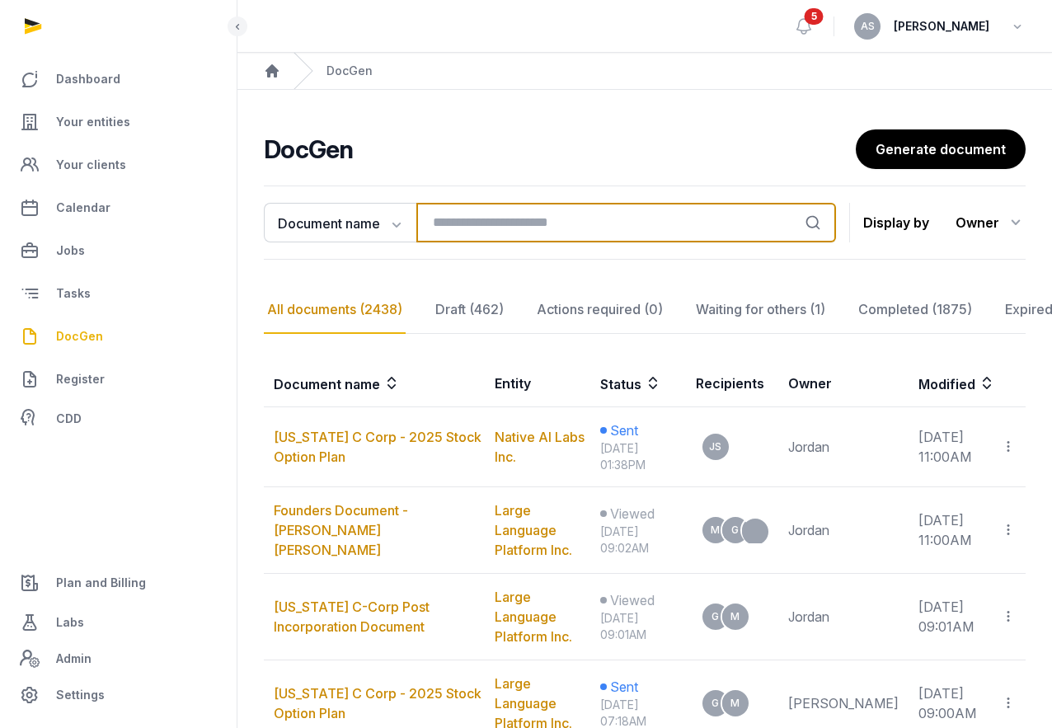
click at [464, 227] on input "search" at bounding box center [625, 223] width 419 height 40
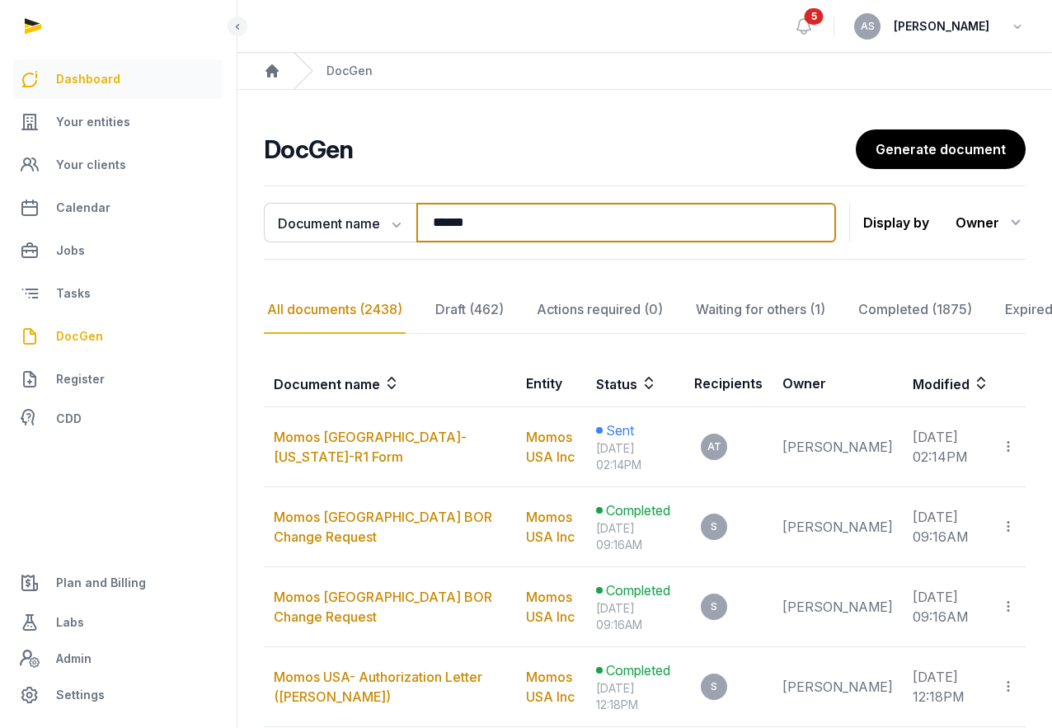
type input "*****"
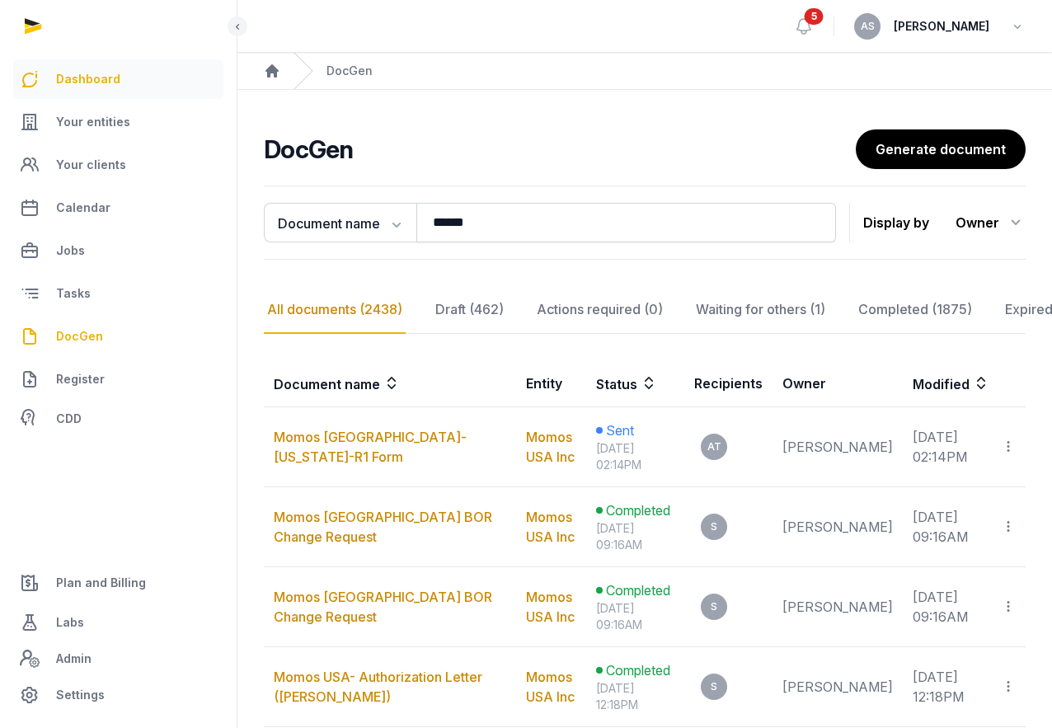
click at [84, 71] on span "Dashboard" at bounding box center [88, 79] width 64 height 20
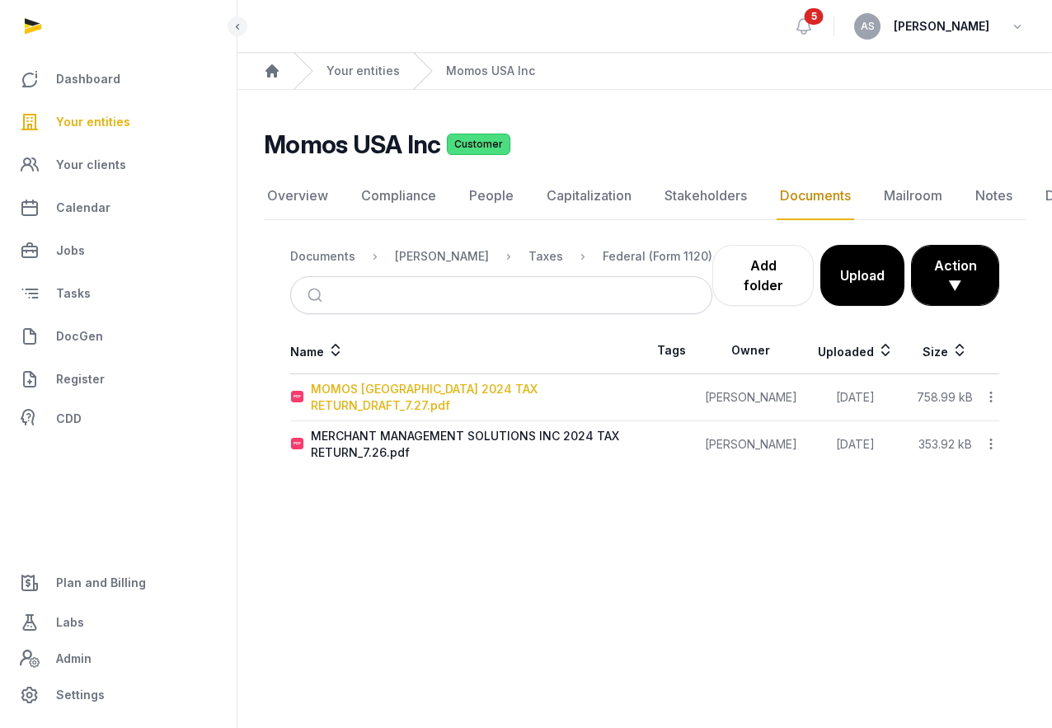
click at [461, 390] on div "MOMOS [GEOGRAPHIC_DATA] 2024 TAX RETURN_DRAFT_7.27.pdf" at bounding box center [477, 397] width 333 height 33
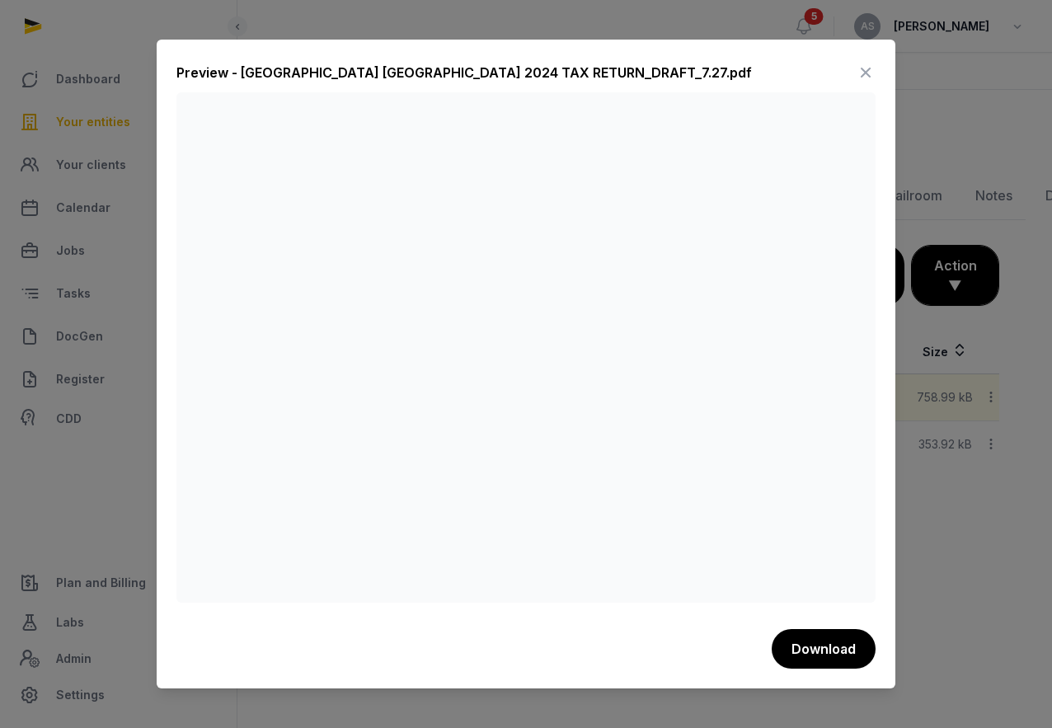
click at [879, 63] on div "Preview - MOMOS USA 2024 TAX RETURN_DRAFT_7.27.pdf Download" at bounding box center [526, 364] width 738 height 648
click at [867, 68] on icon at bounding box center [865, 72] width 20 height 26
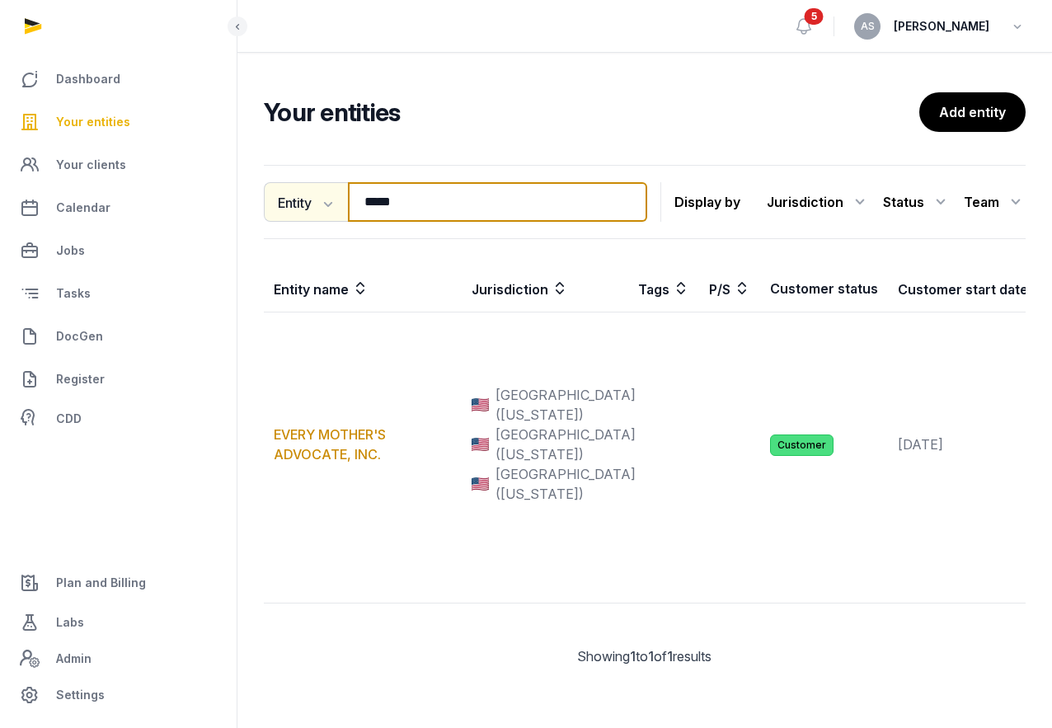
drag, startPoint x: 421, startPoint y: 196, endPoint x: 286, endPoint y: 186, distance: 135.5
click at [287, 188] on div "Entity Entity People Tags Services ***** Search" at bounding box center [455, 202] width 383 height 40
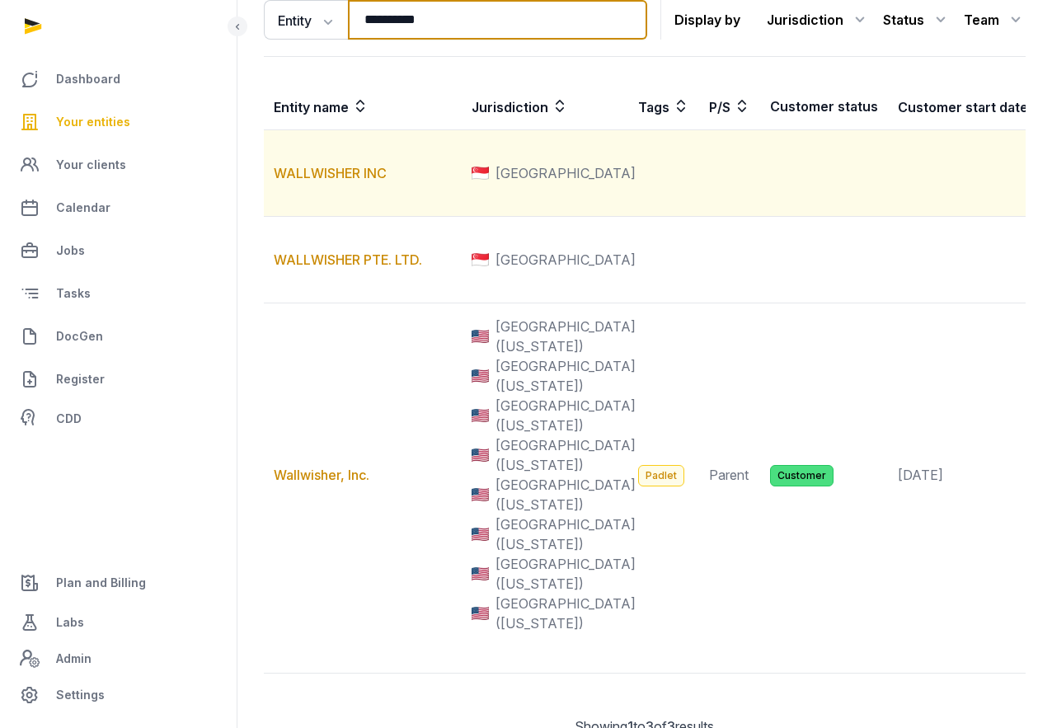
scroll to position [349, 0]
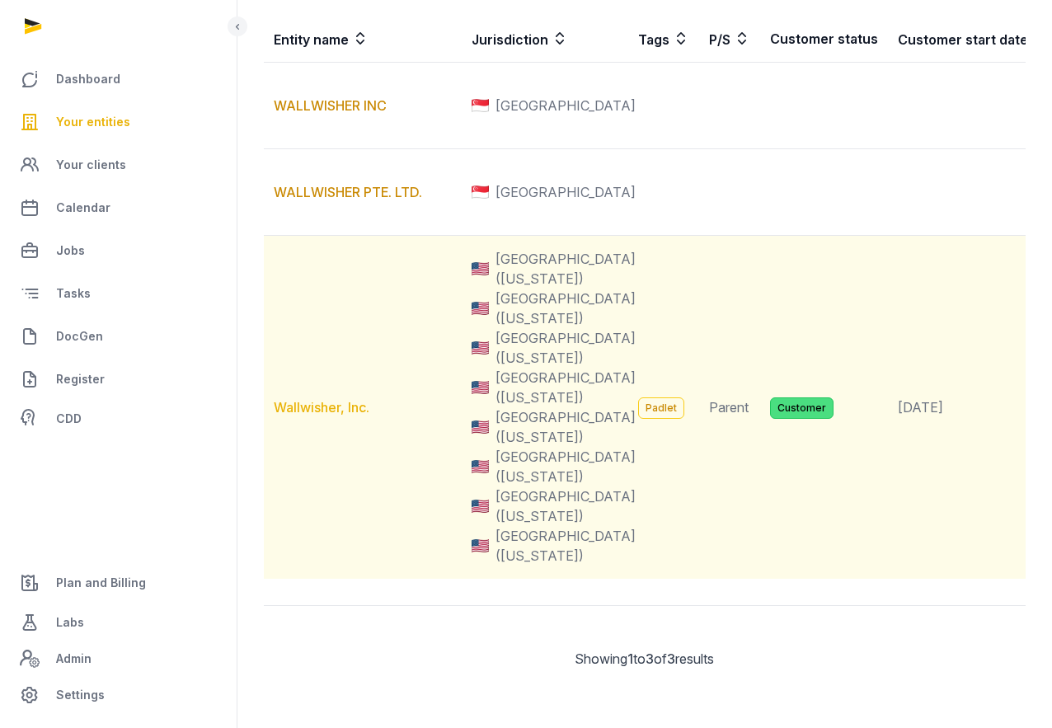
type input "**********"
click at [326, 399] on link "Wallwisher, Inc." at bounding box center [322, 407] width 96 height 16
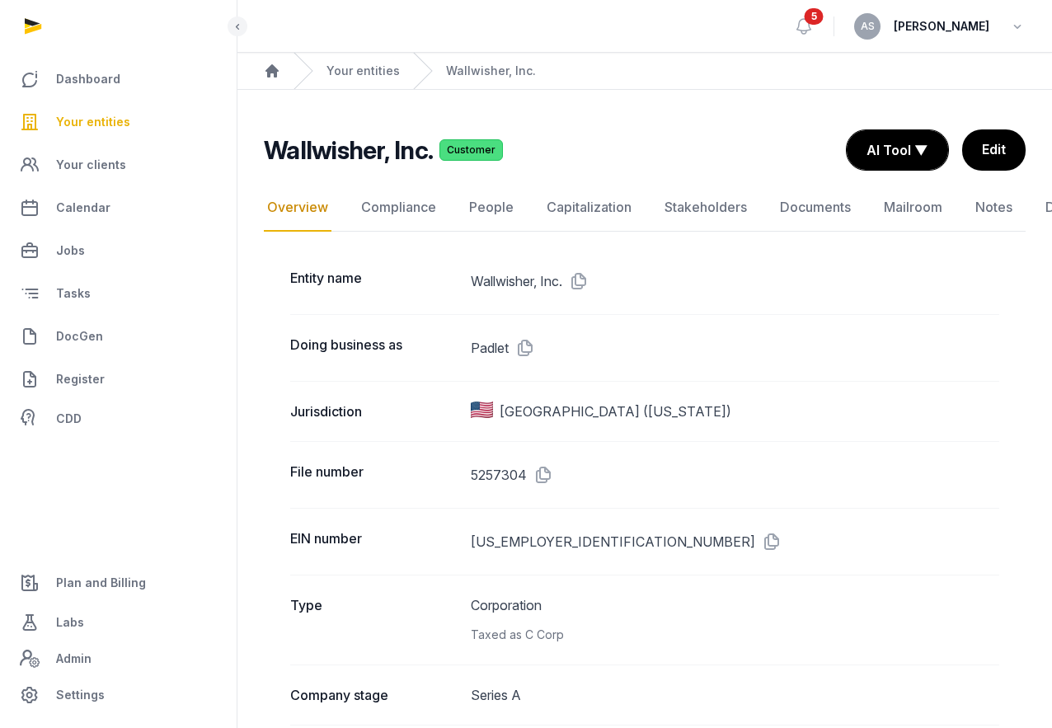
scroll to position [21, 0]
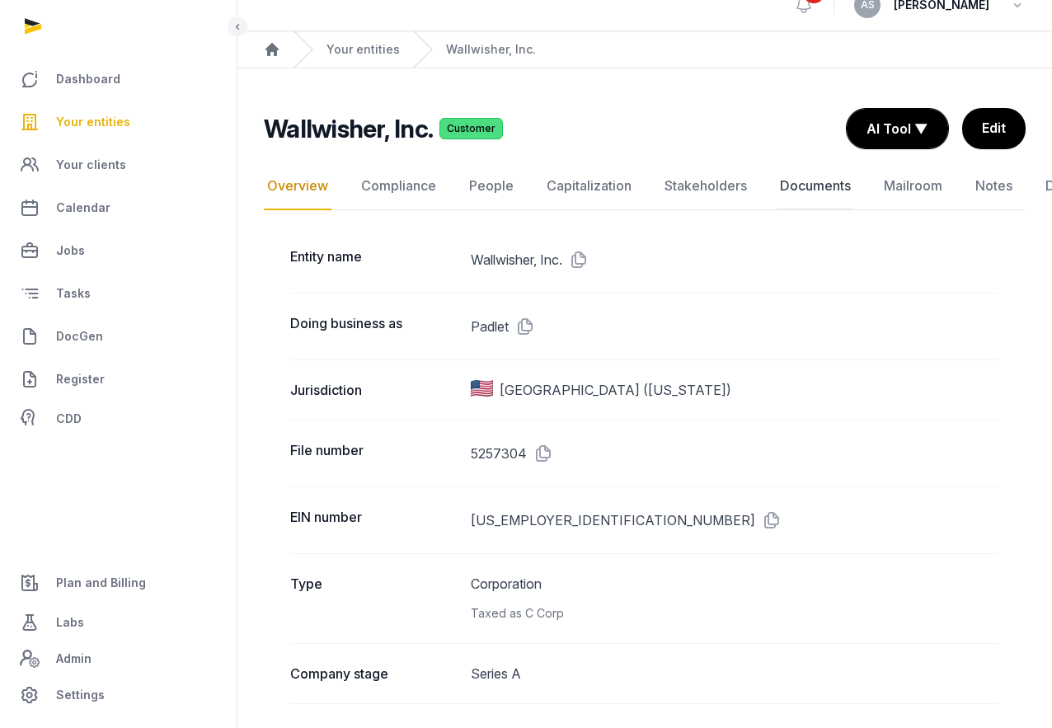
click at [814, 190] on link "Documents" at bounding box center [814, 186] width 77 height 48
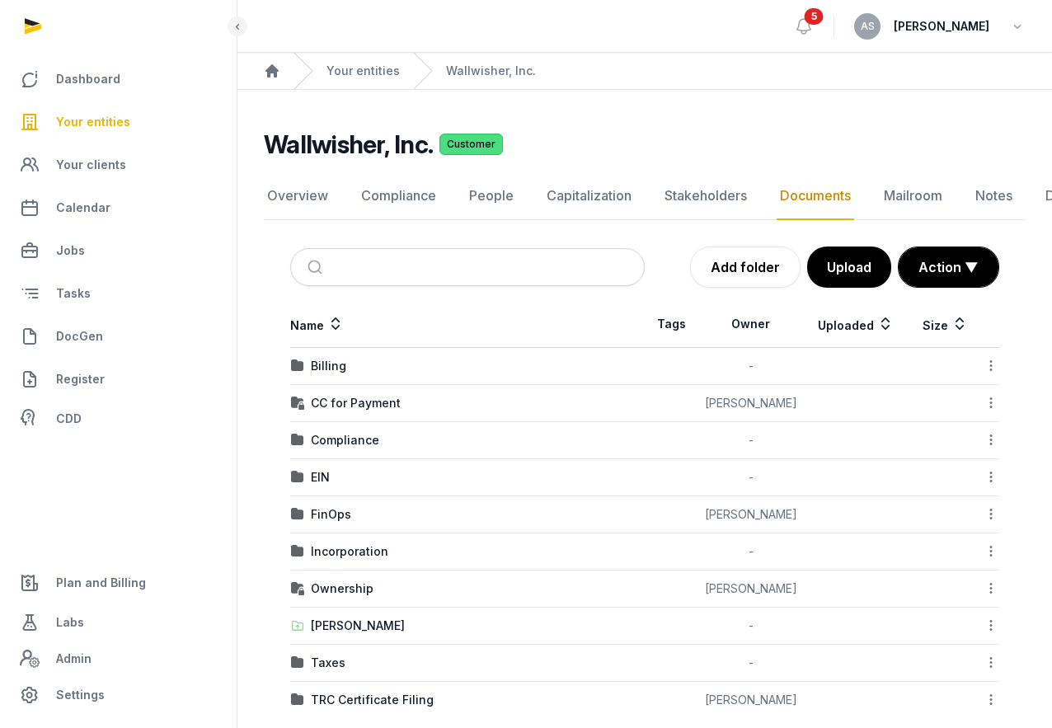
scroll to position [23, 0]
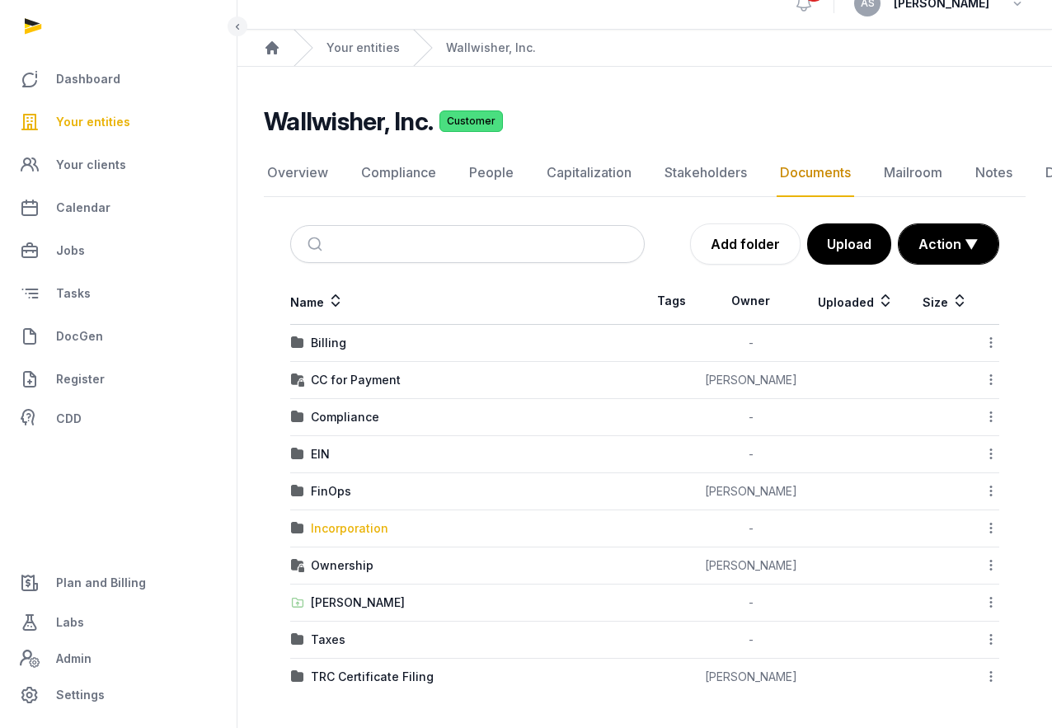
click at [351, 527] on div "Incorporation" at bounding box center [349, 528] width 77 height 16
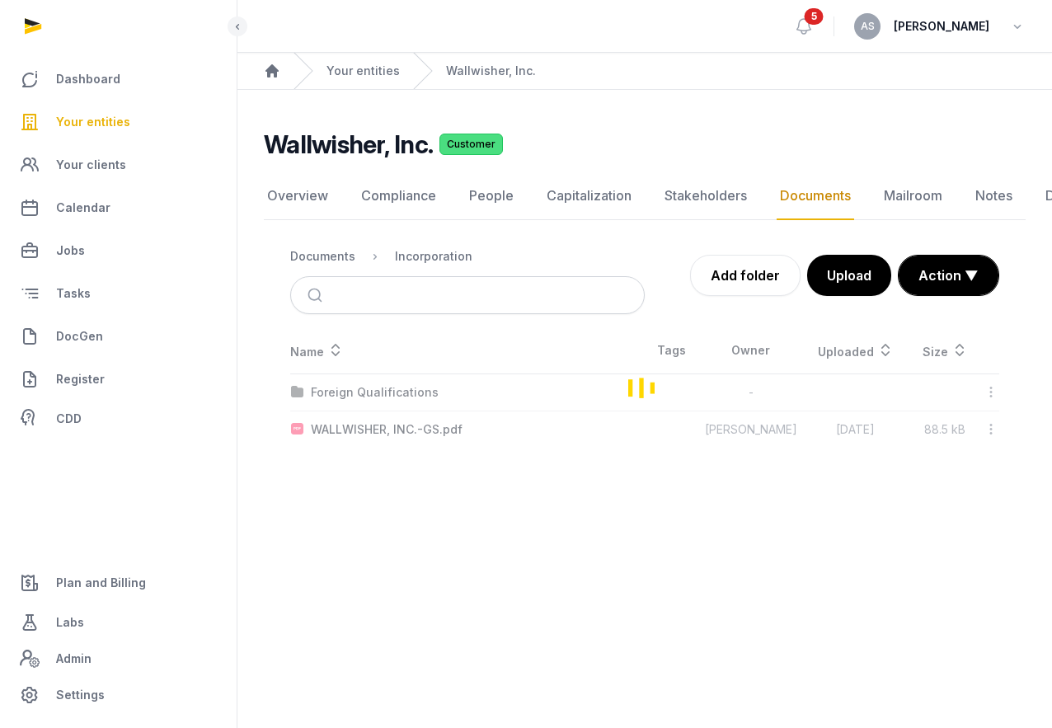
scroll to position [0, 0]
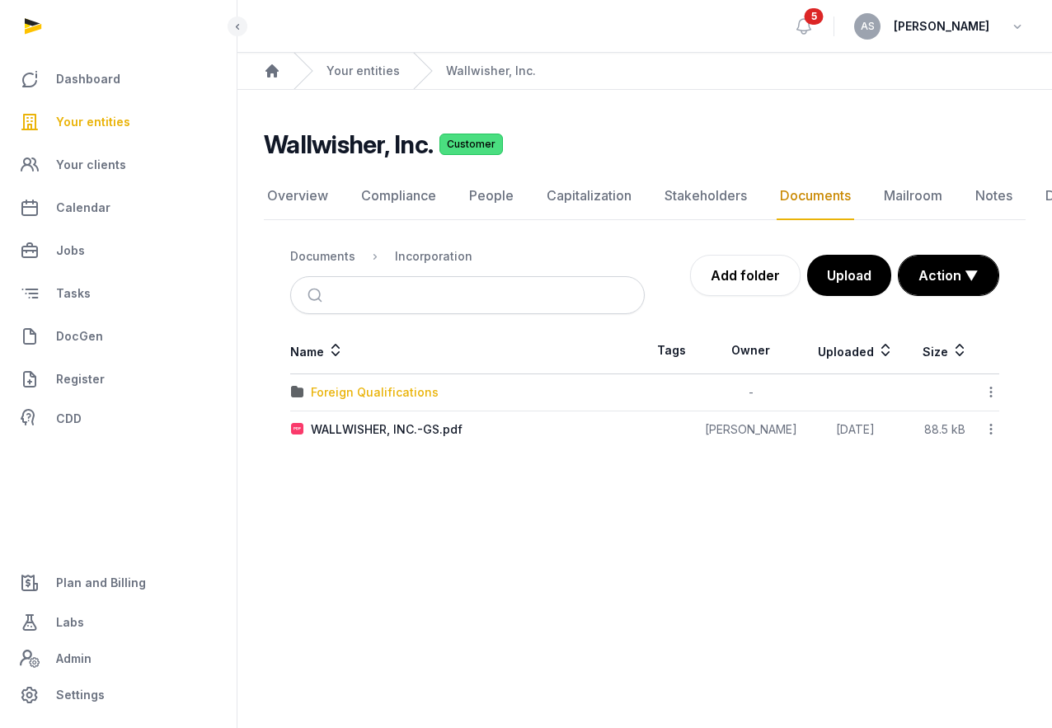
click at [379, 386] on div "Foreign Qualifications" at bounding box center [375, 392] width 128 height 16
